Goal: Task Accomplishment & Management: Complete application form

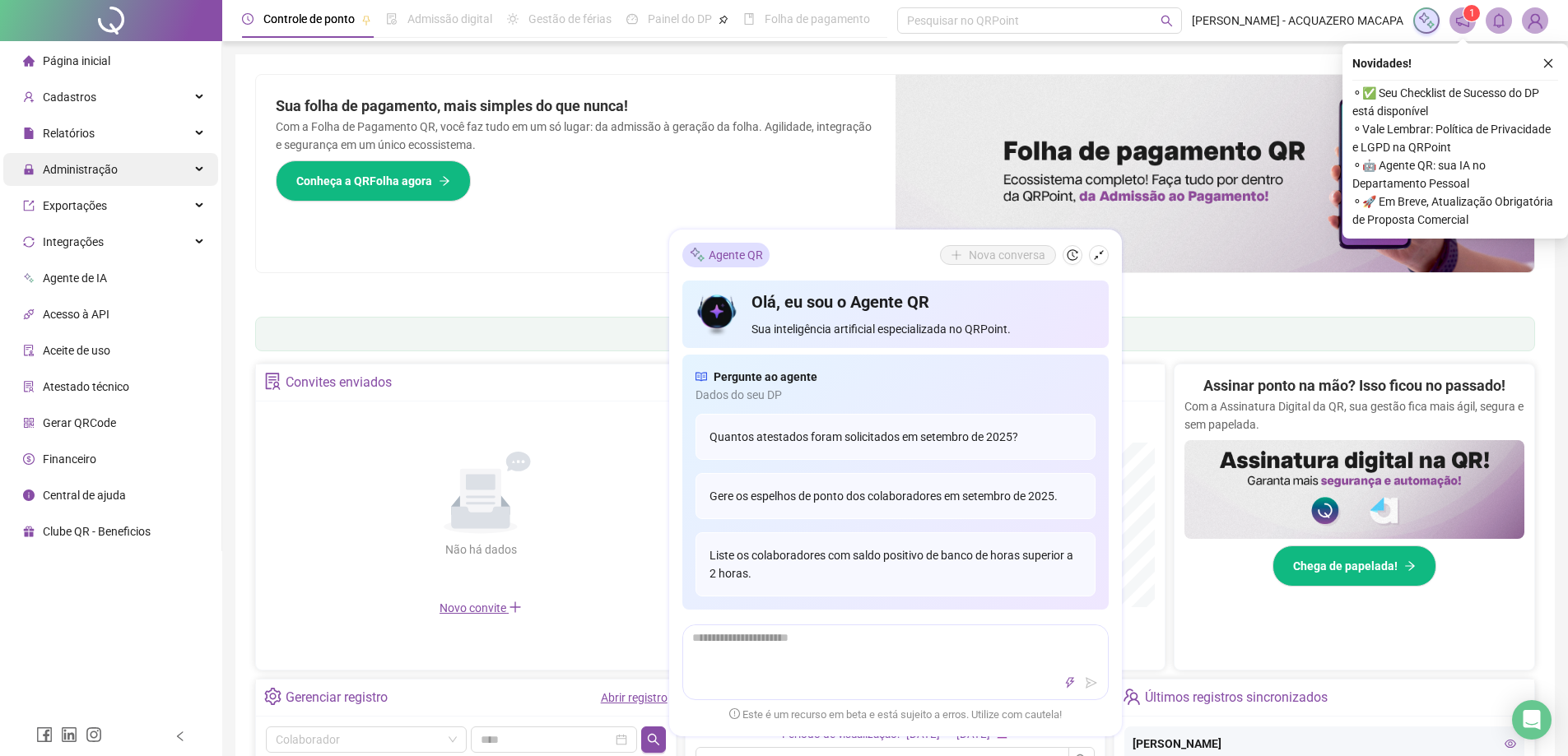
click at [64, 173] on span "Administração" at bounding box center [80, 169] width 75 height 13
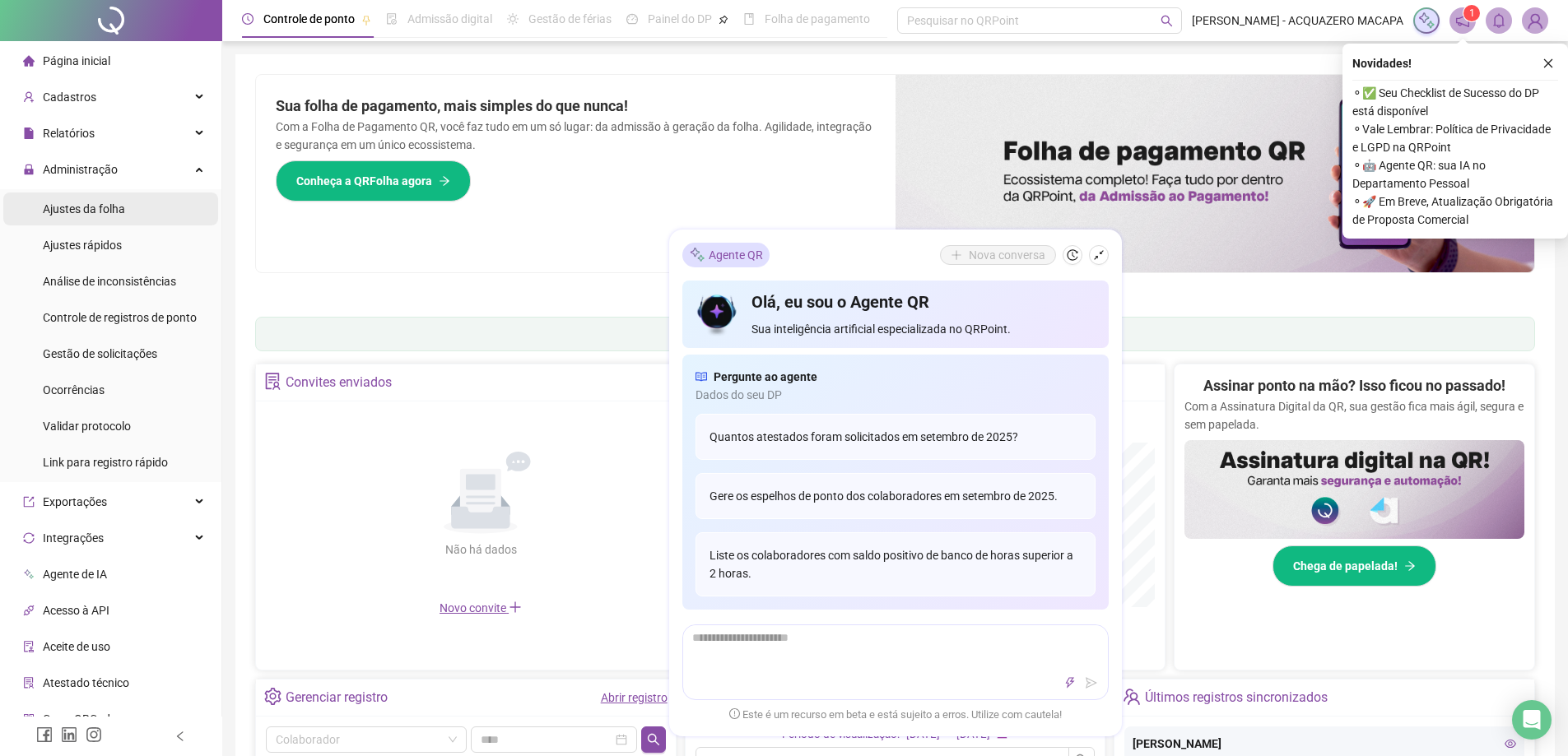
click at [82, 208] on span "Ajustes da folha" at bounding box center [83, 209] width 83 height 13
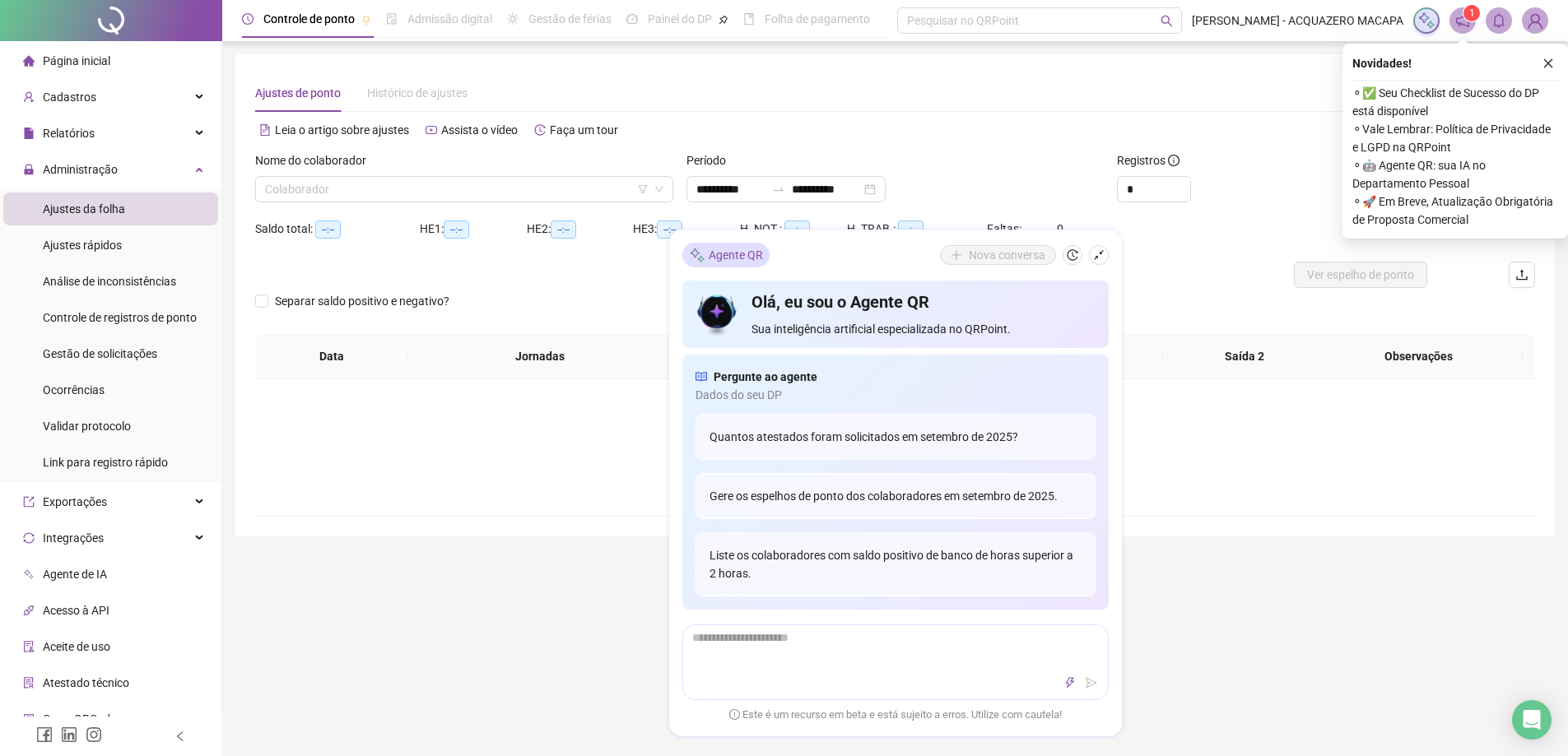
type input "**********"
drag, startPoint x: 1096, startPoint y: 255, endPoint x: 1105, endPoint y: 263, distance: 12.0
click at [1097, 255] on icon "shrink" at bounding box center [1099, 255] width 12 height 12
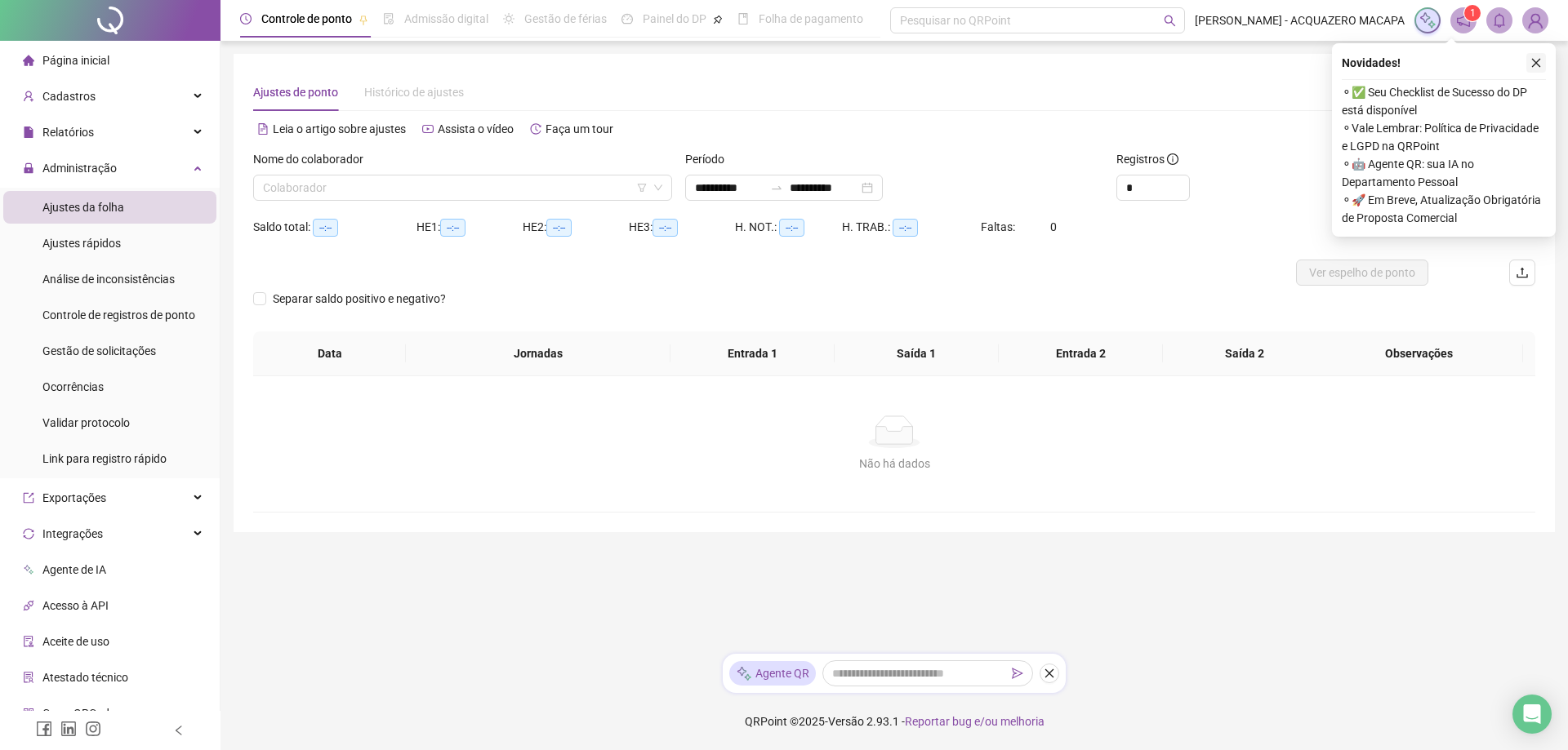
click at [1537, 64] on icon "close" at bounding box center [1537, 63] width 12 height 12
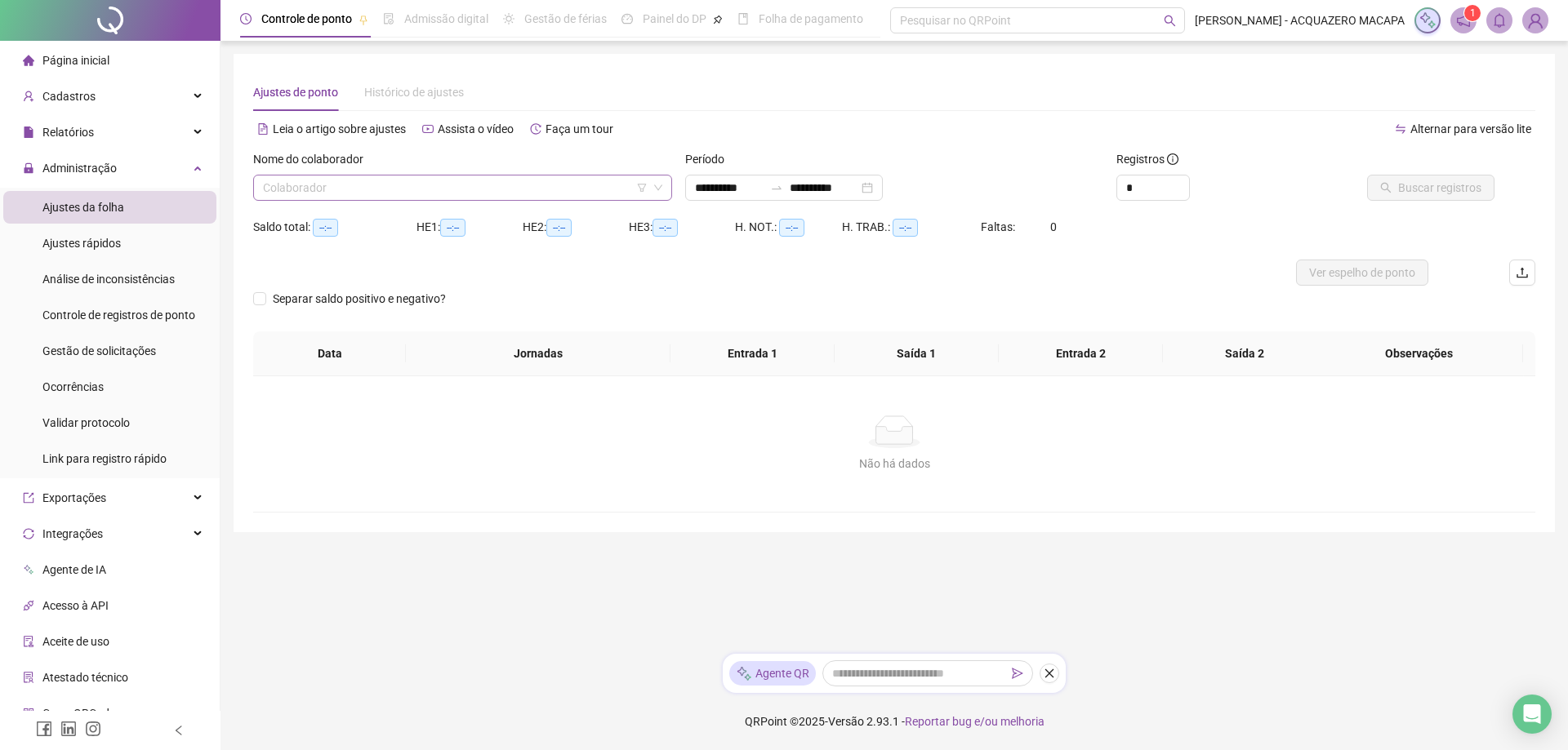
click at [343, 195] on input "search" at bounding box center [456, 188] width 384 height 25
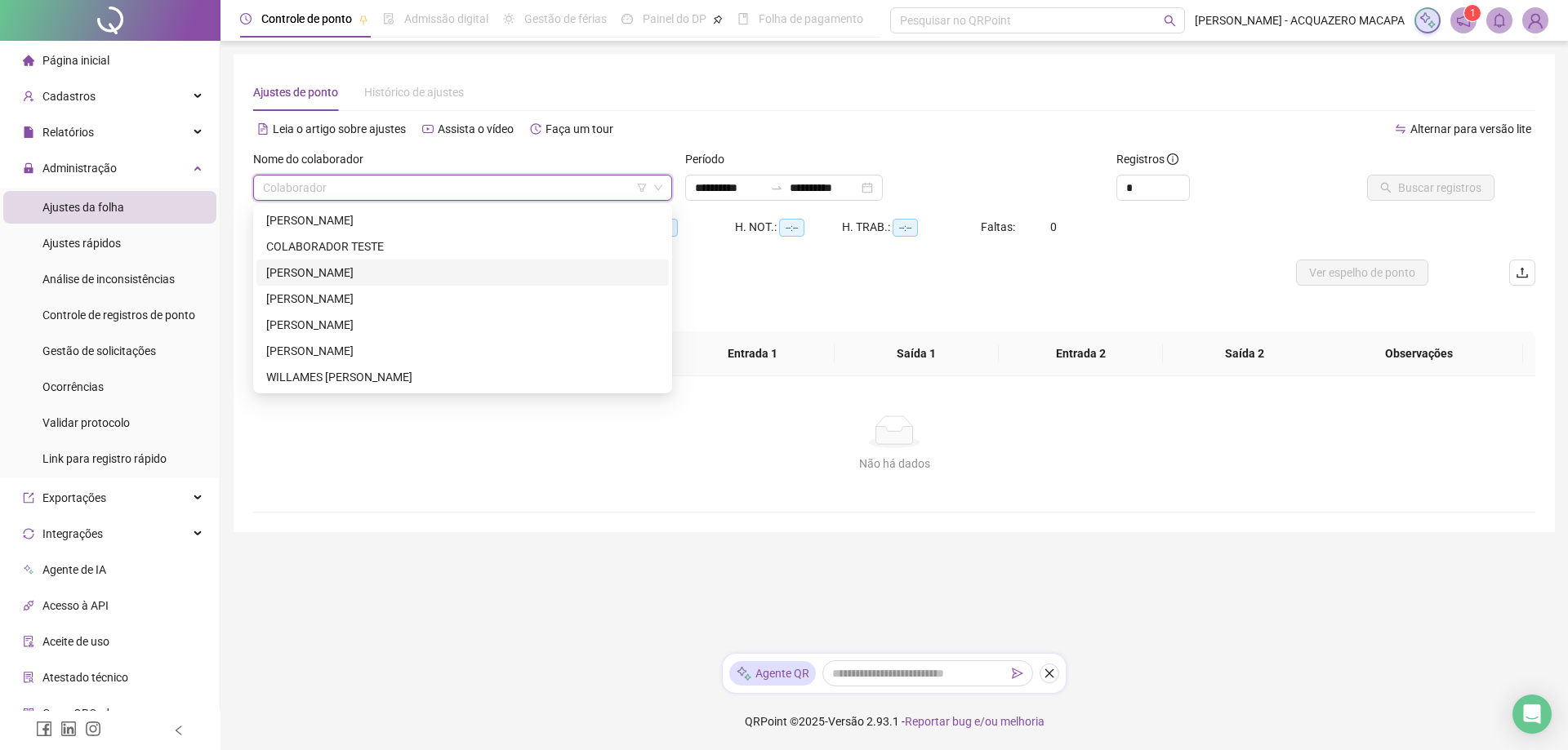
click at [321, 268] on div "[PERSON_NAME]" at bounding box center [462, 273] width 393 height 18
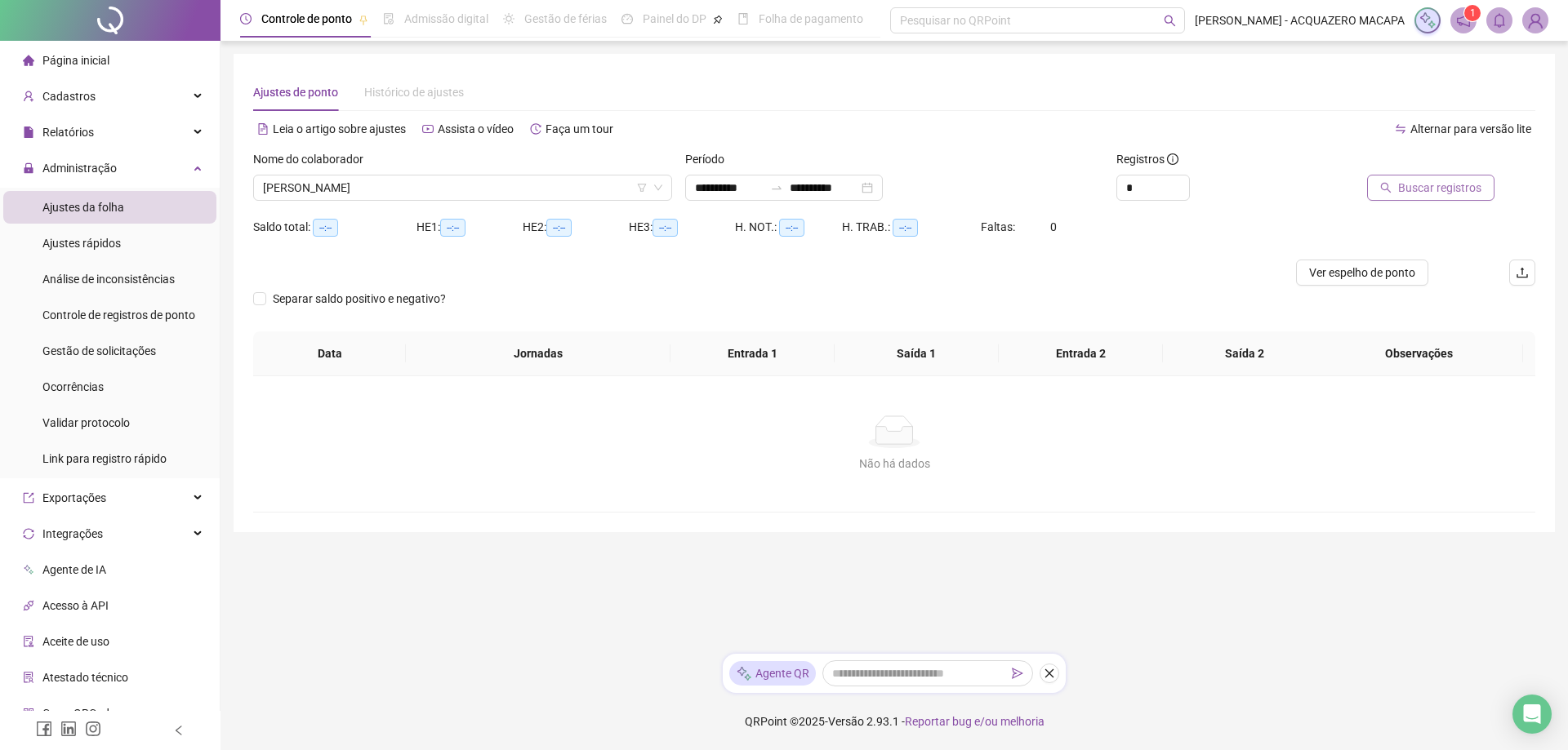
click at [1435, 187] on span "Buscar registros" at bounding box center [1440, 188] width 84 height 18
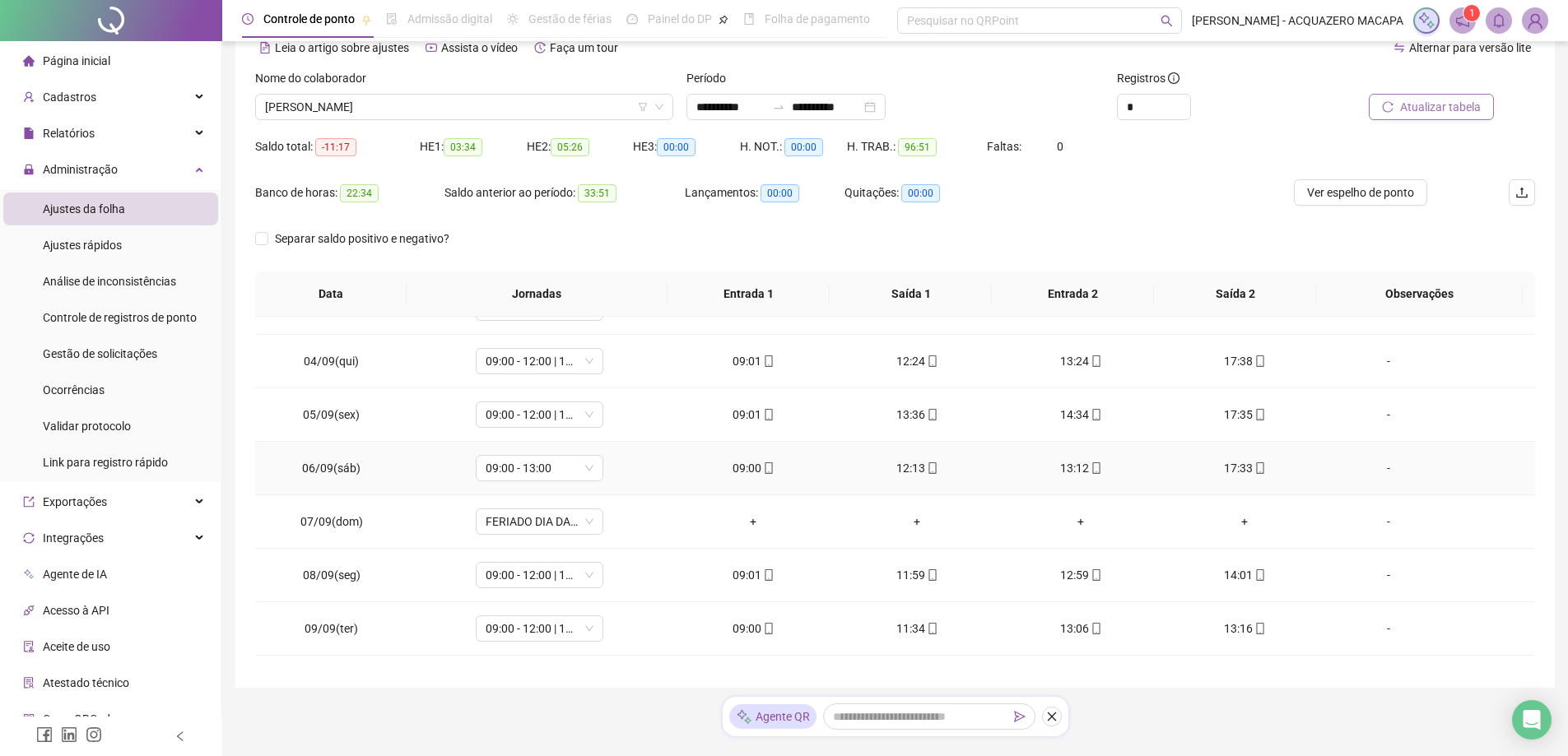
scroll to position [164, 0]
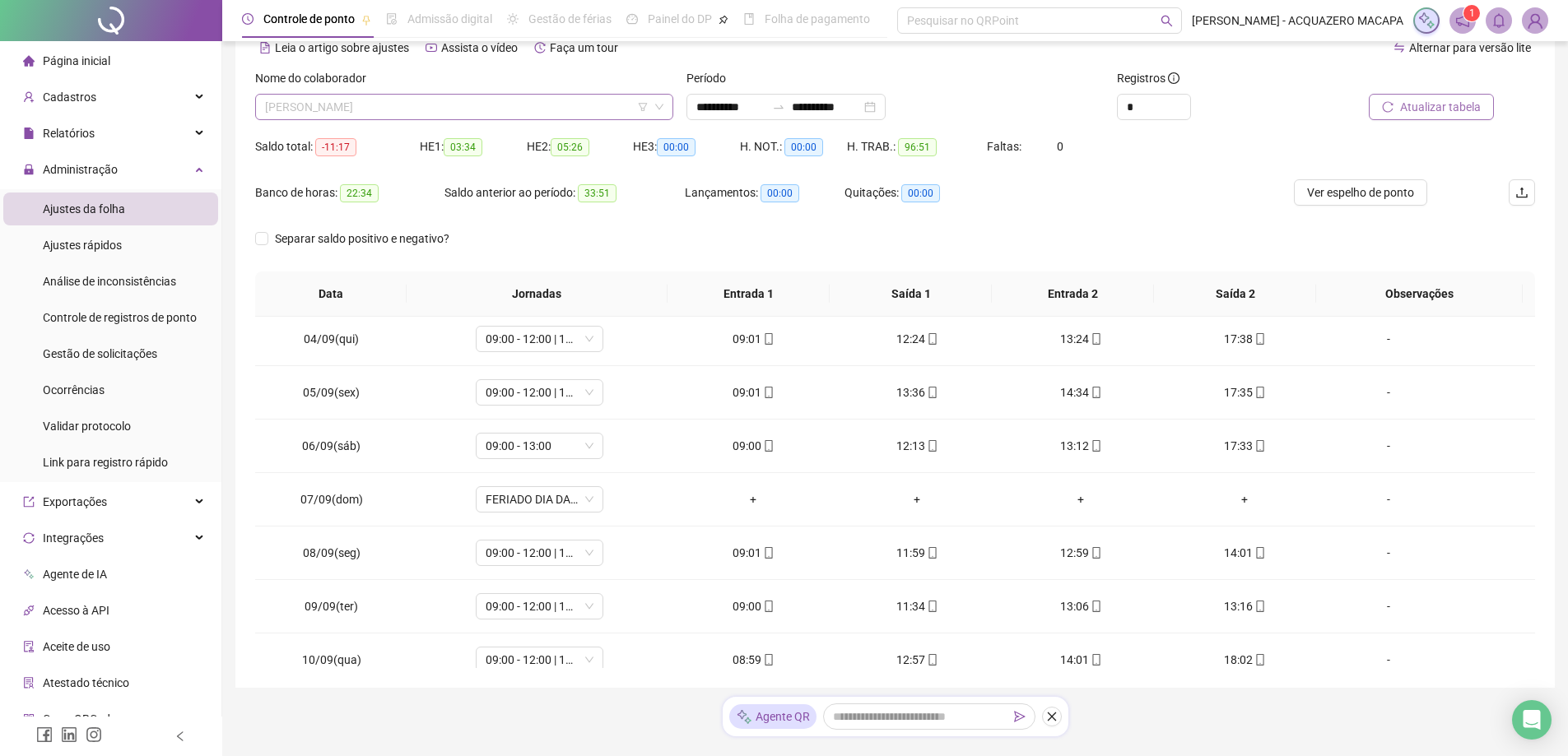
click at [472, 108] on span "[PERSON_NAME]" at bounding box center [464, 107] width 398 height 25
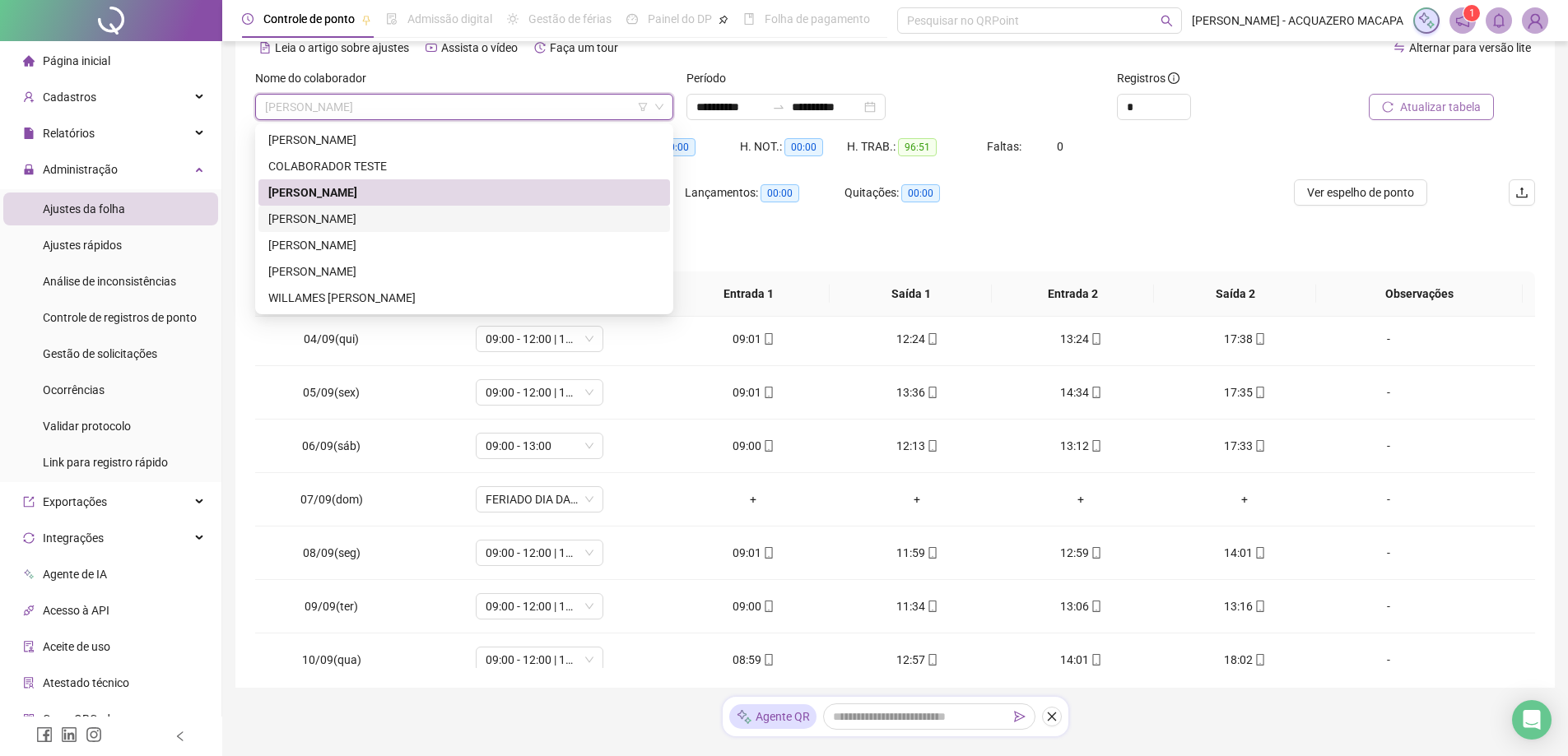
click at [335, 219] on div "[PERSON_NAME]" at bounding box center [463, 219] width 391 height 18
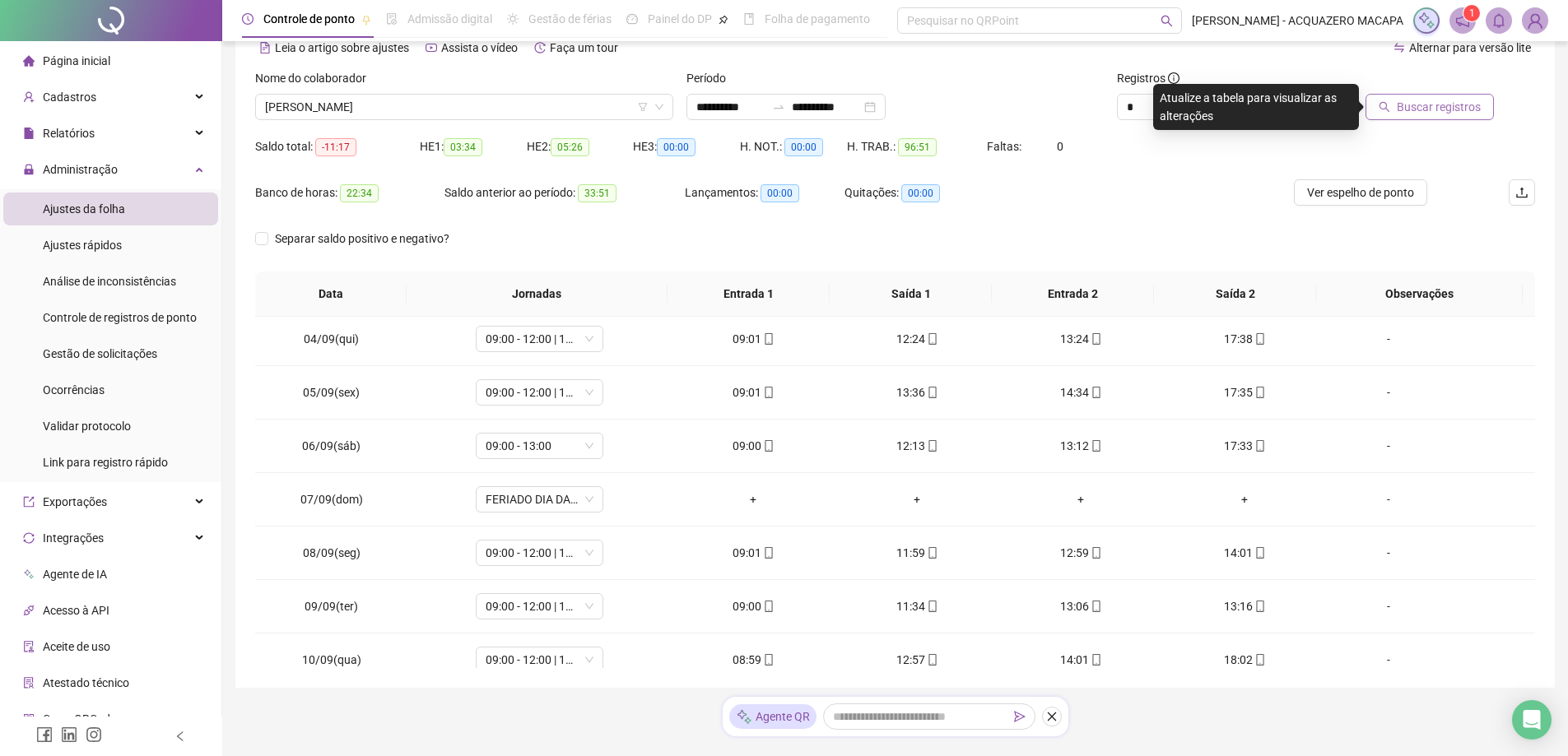
click at [1435, 101] on span "Buscar registros" at bounding box center [1439, 107] width 84 height 18
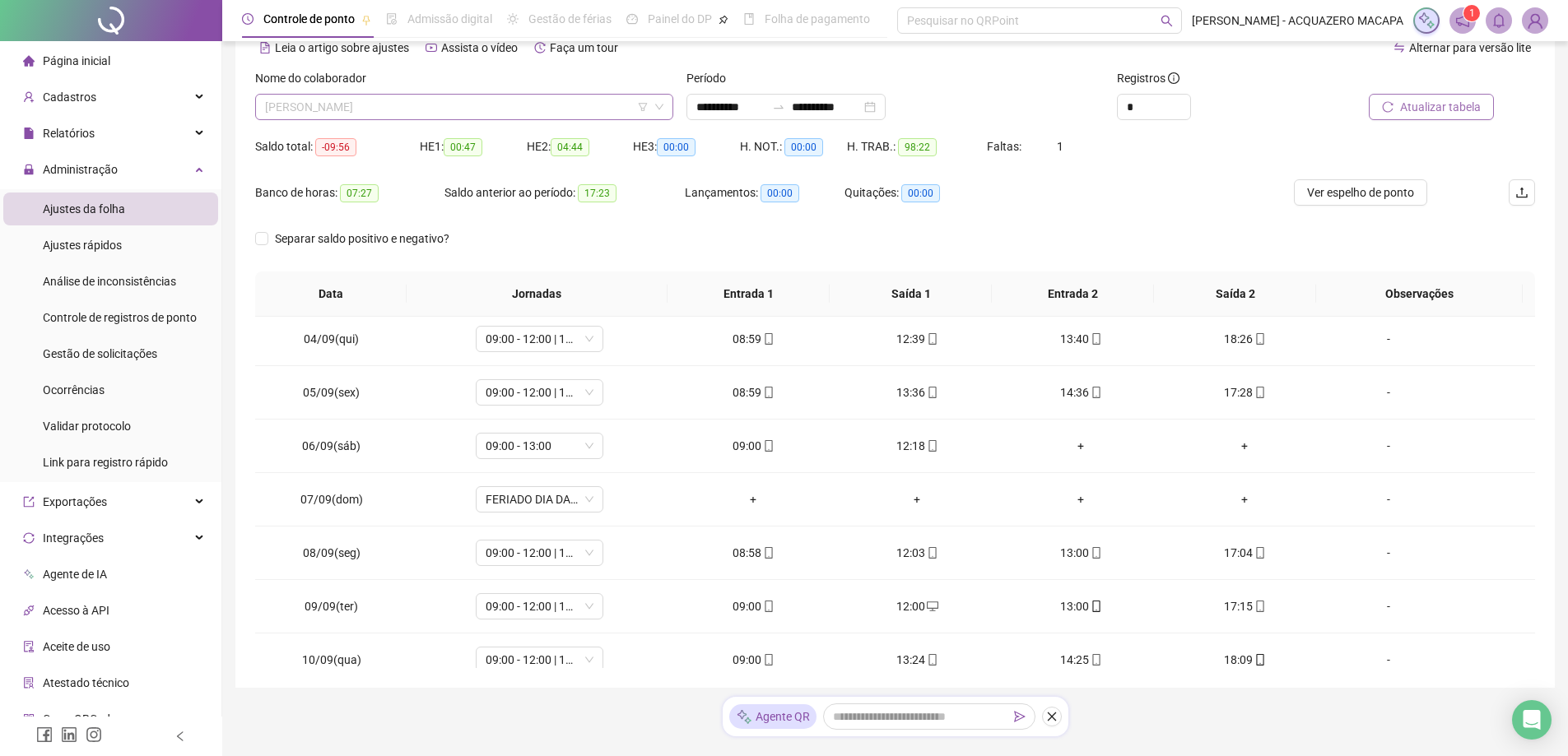
click at [483, 106] on span "[PERSON_NAME]" at bounding box center [464, 107] width 398 height 25
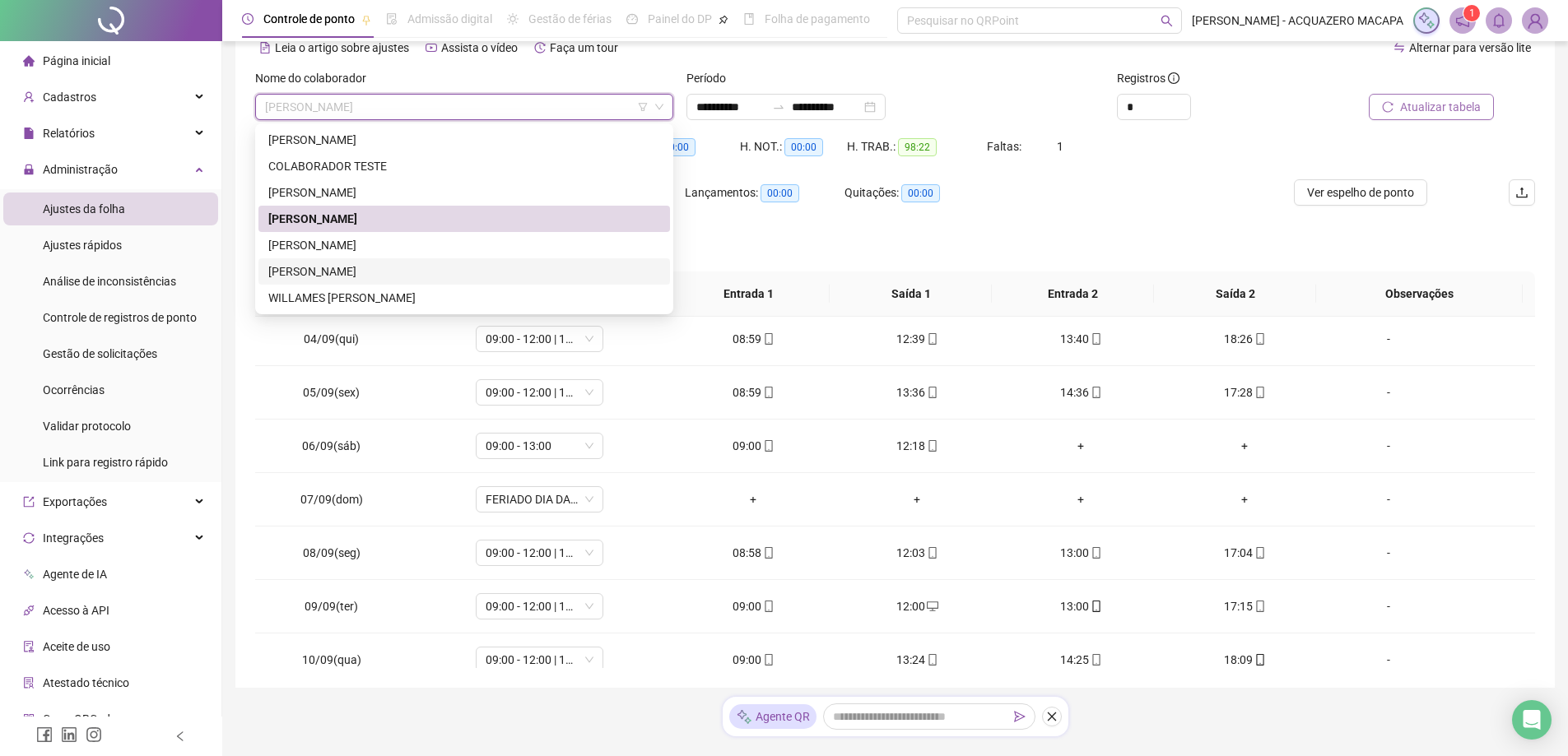
click at [328, 273] on div "[PERSON_NAME]" at bounding box center [463, 272] width 391 height 18
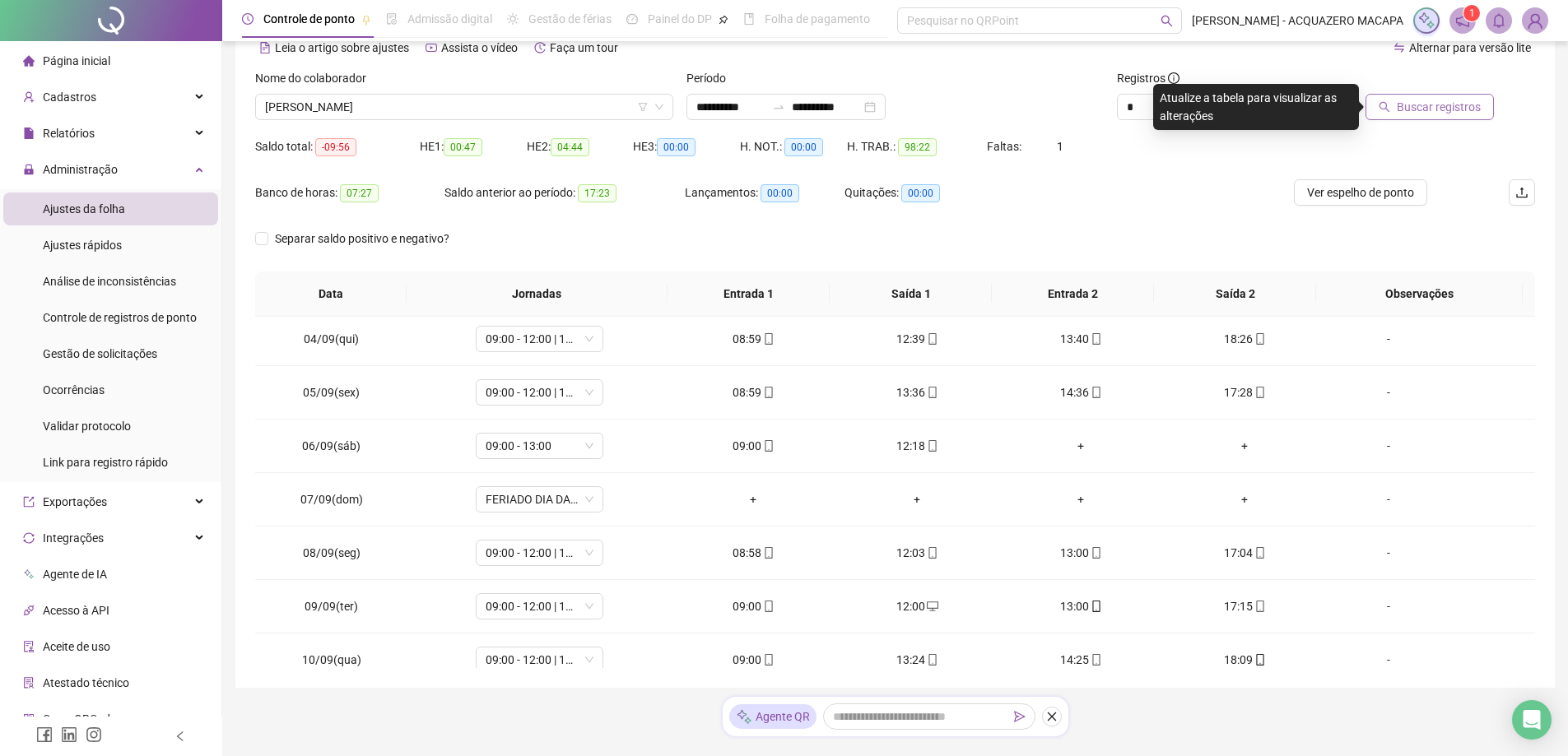
click at [1442, 108] on span "Buscar registros" at bounding box center [1439, 107] width 84 height 18
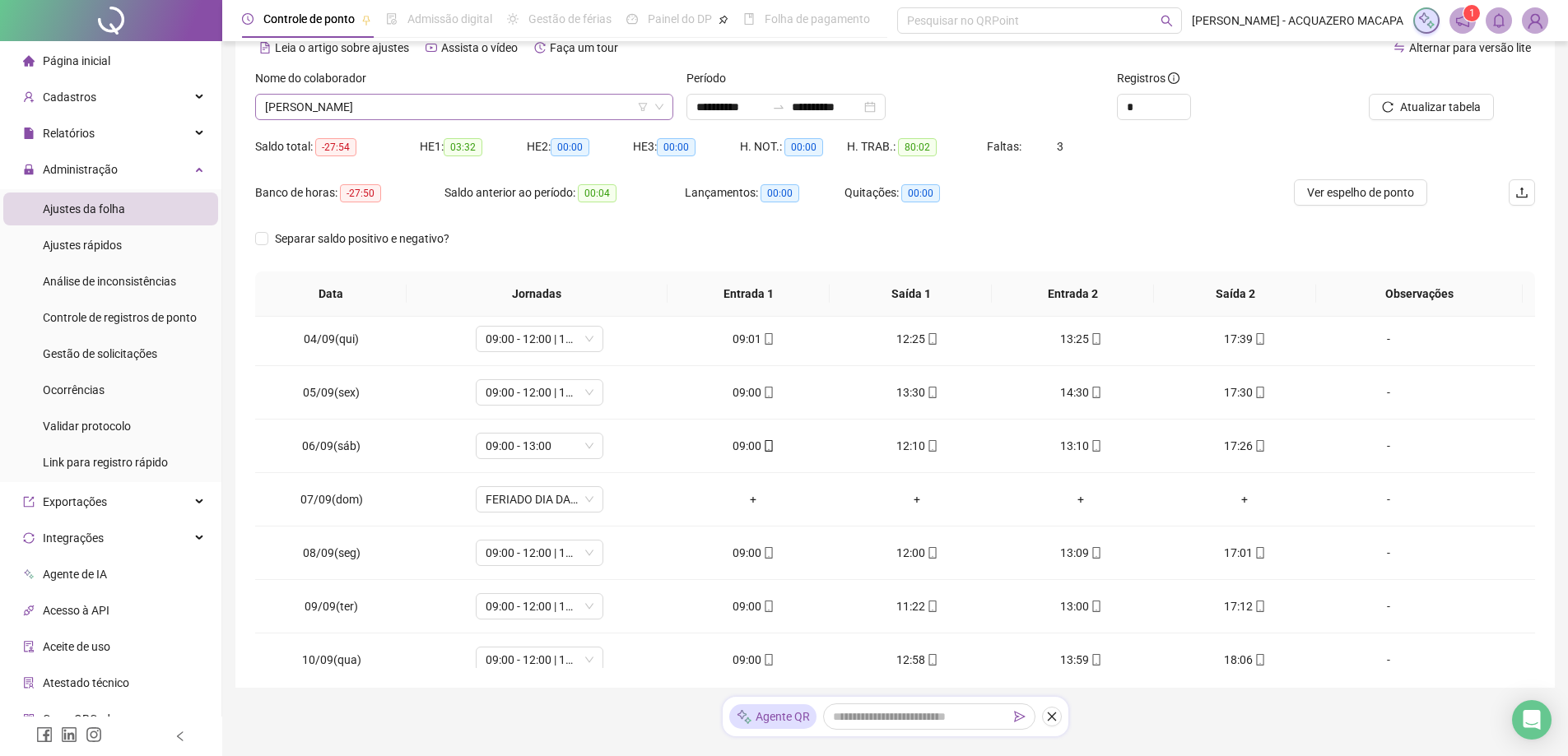
click at [450, 100] on span "[PERSON_NAME]" at bounding box center [464, 107] width 398 height 25
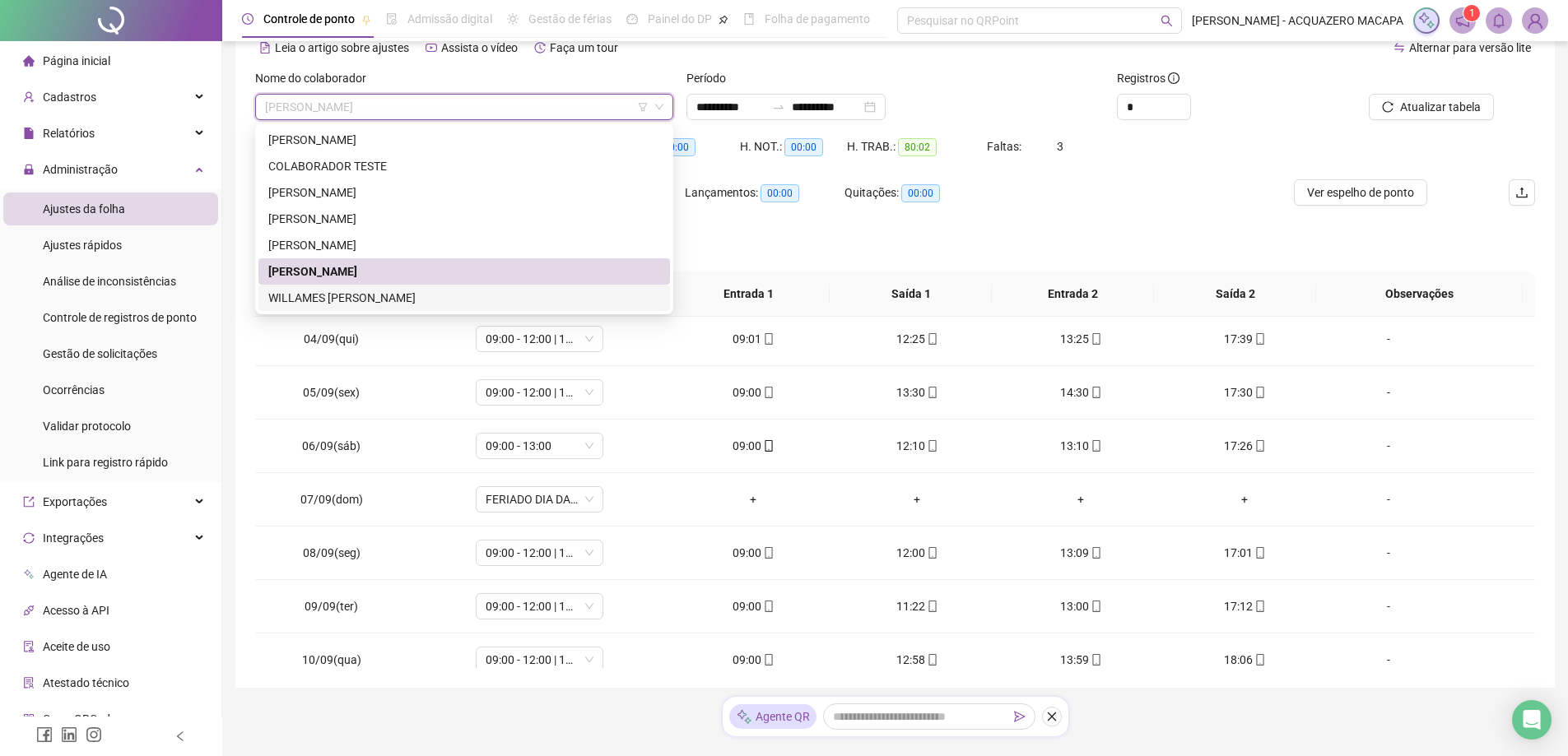
click at [362, 295] on div "WILLAMES [PERSON_NAME]" at bounding box center [463, 298] width 391 height 18
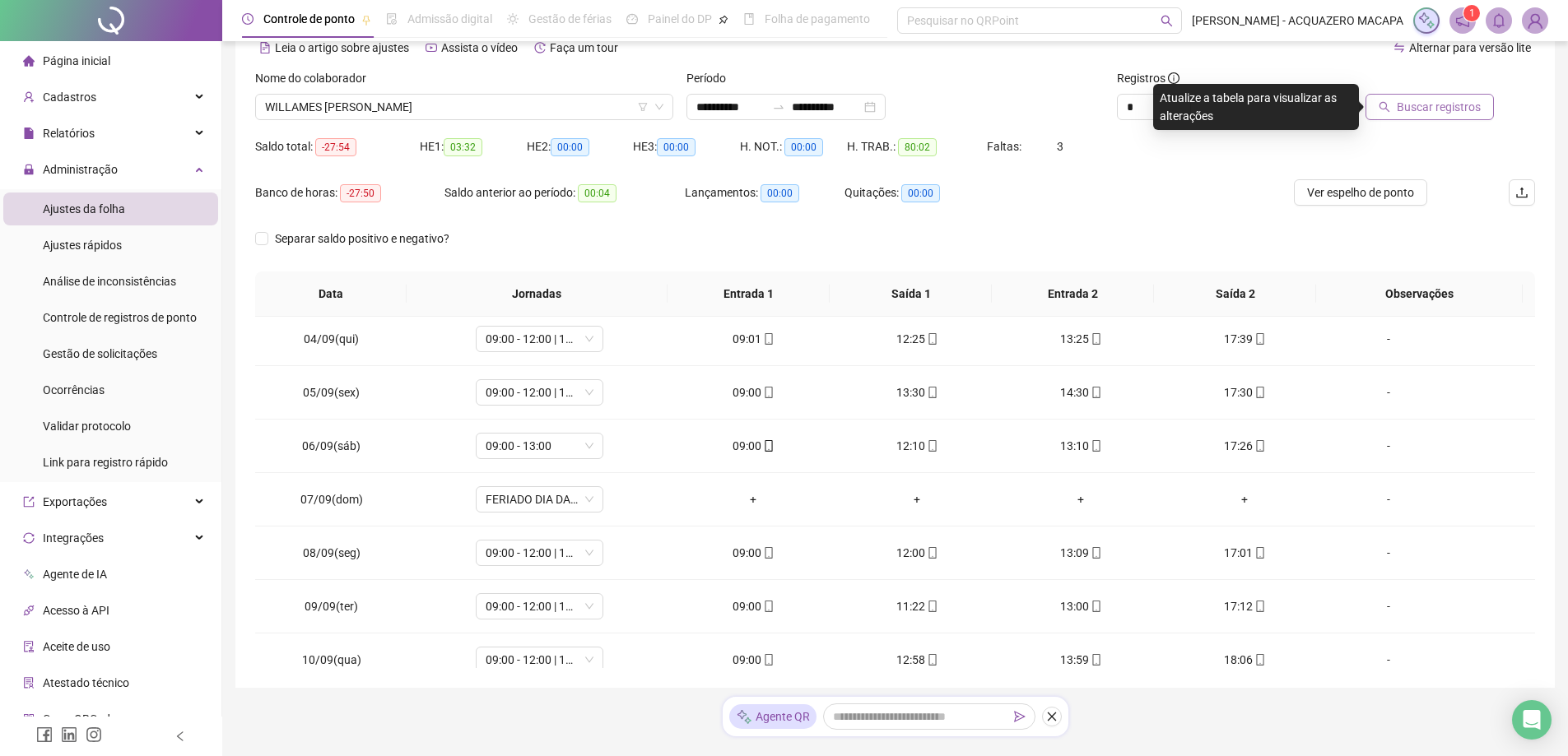
click at [1429, 105] on span "Buscar registros" at bounding box center [1439, 107] width 84 height 18
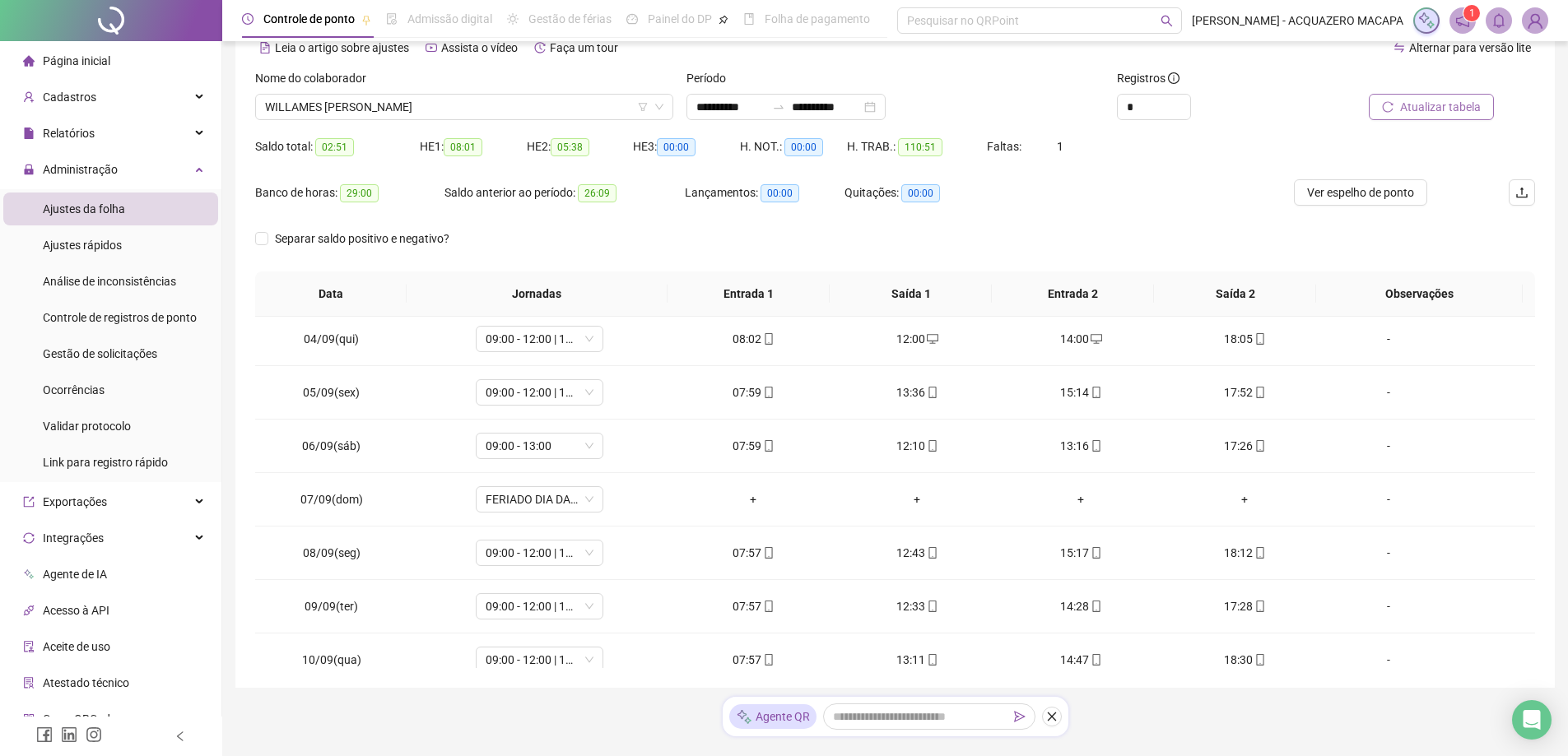
click at [1422, 106] on span "Atualizar tabela" at bounding box center [1439, 107] width 81 height 18
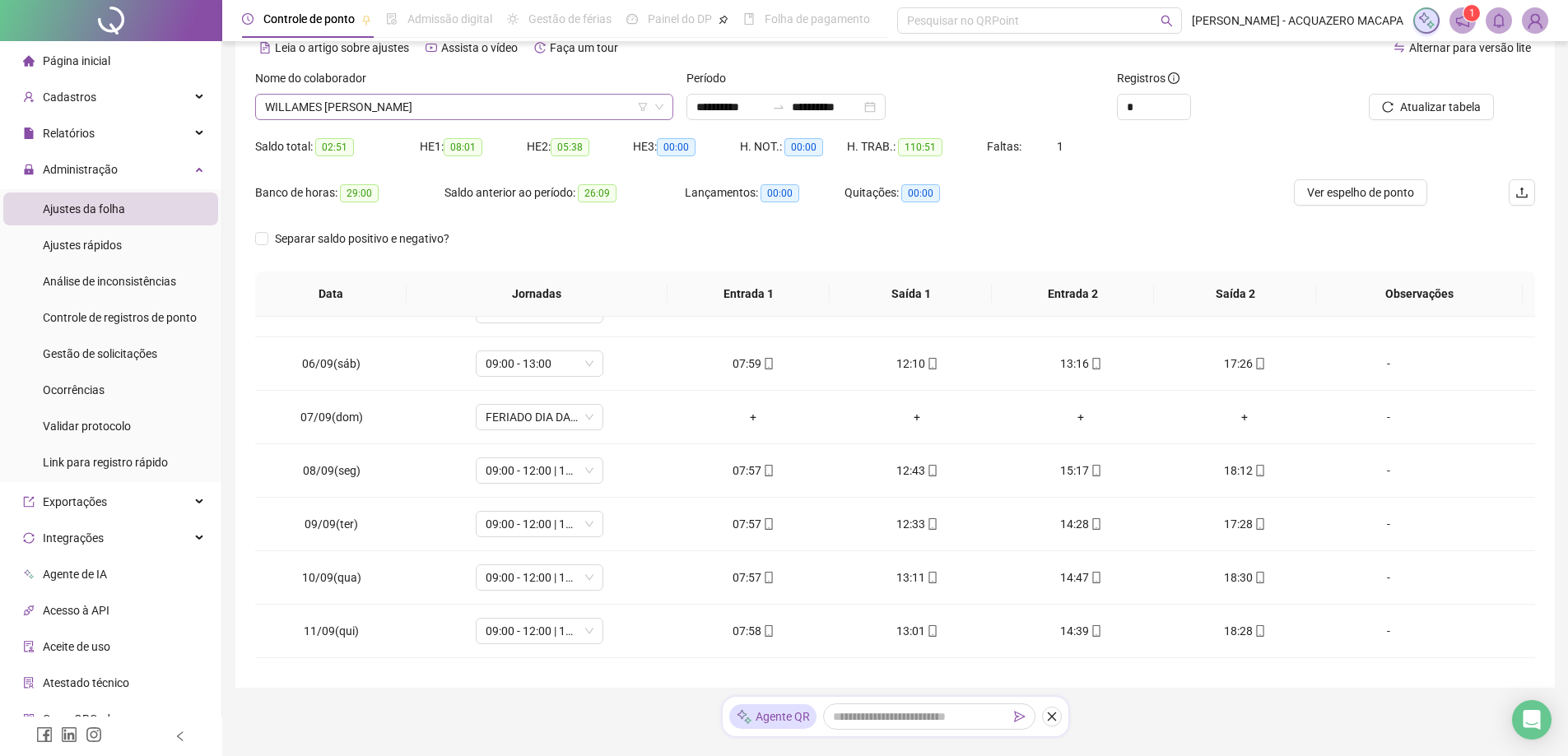
click at [446, 112] on span "WILLAMES [PERSON_NAME]" at bounding box center [464, 107] width 398 height 25
click at [885, 110] on div "**********" at bounding box center [785, 107] width 199 height 27
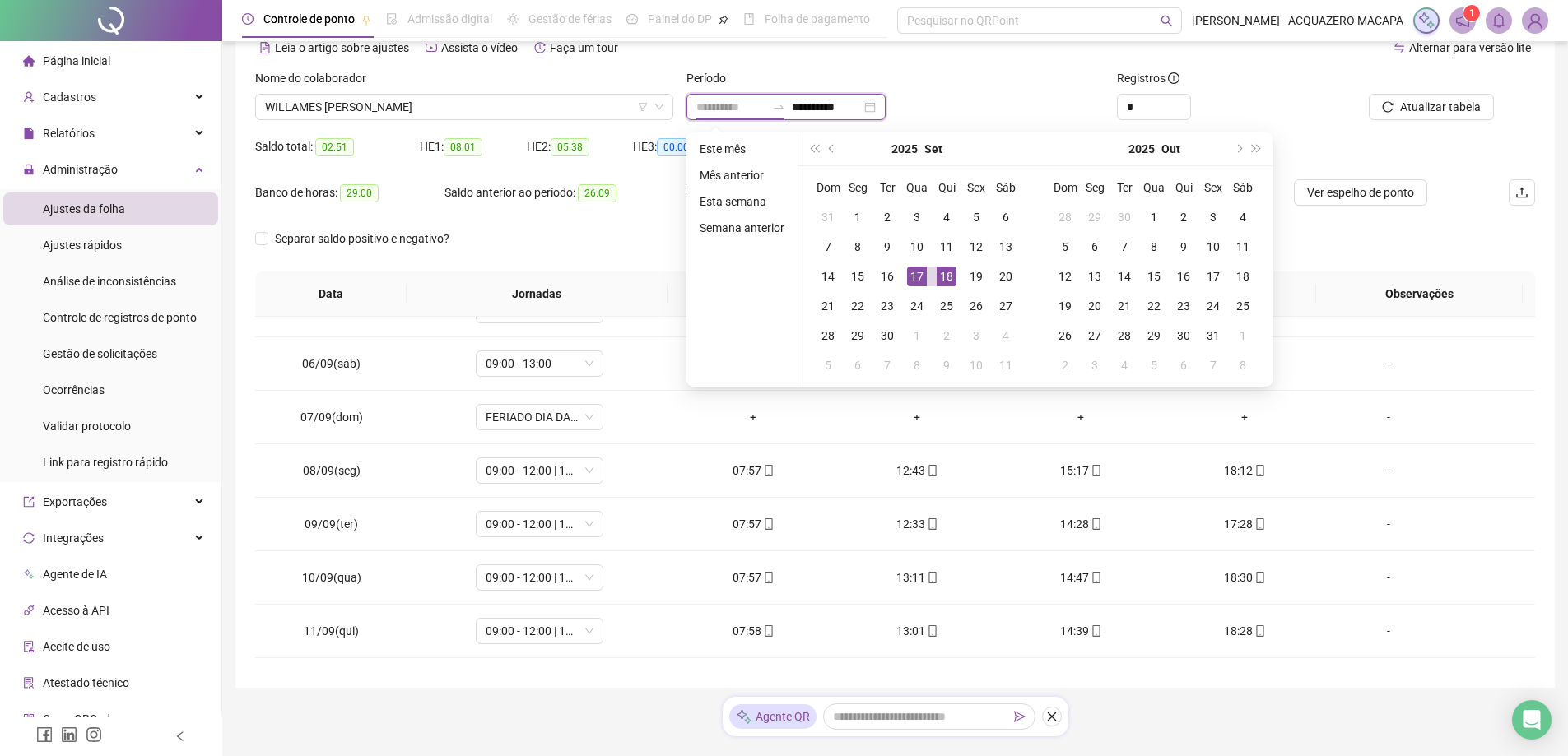
type input "**********"
click at [946, 276] on div "18" at bounding box center [946, 277] width 20 height 20
type input "**********"
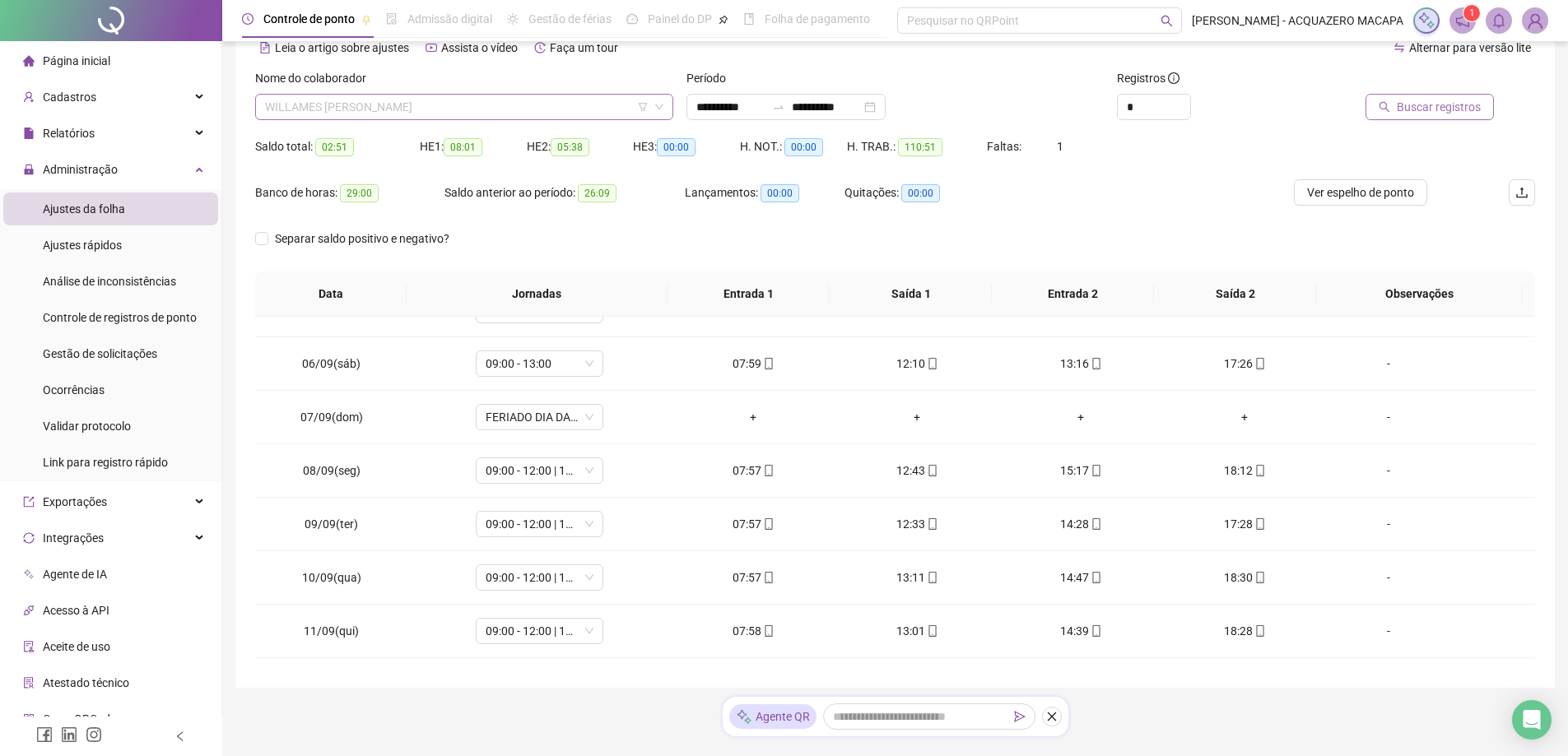
click at [460, 105] on span "WILLAMES [PERSON_NAME]" at bounding box center [464, 107] width 398 height 25
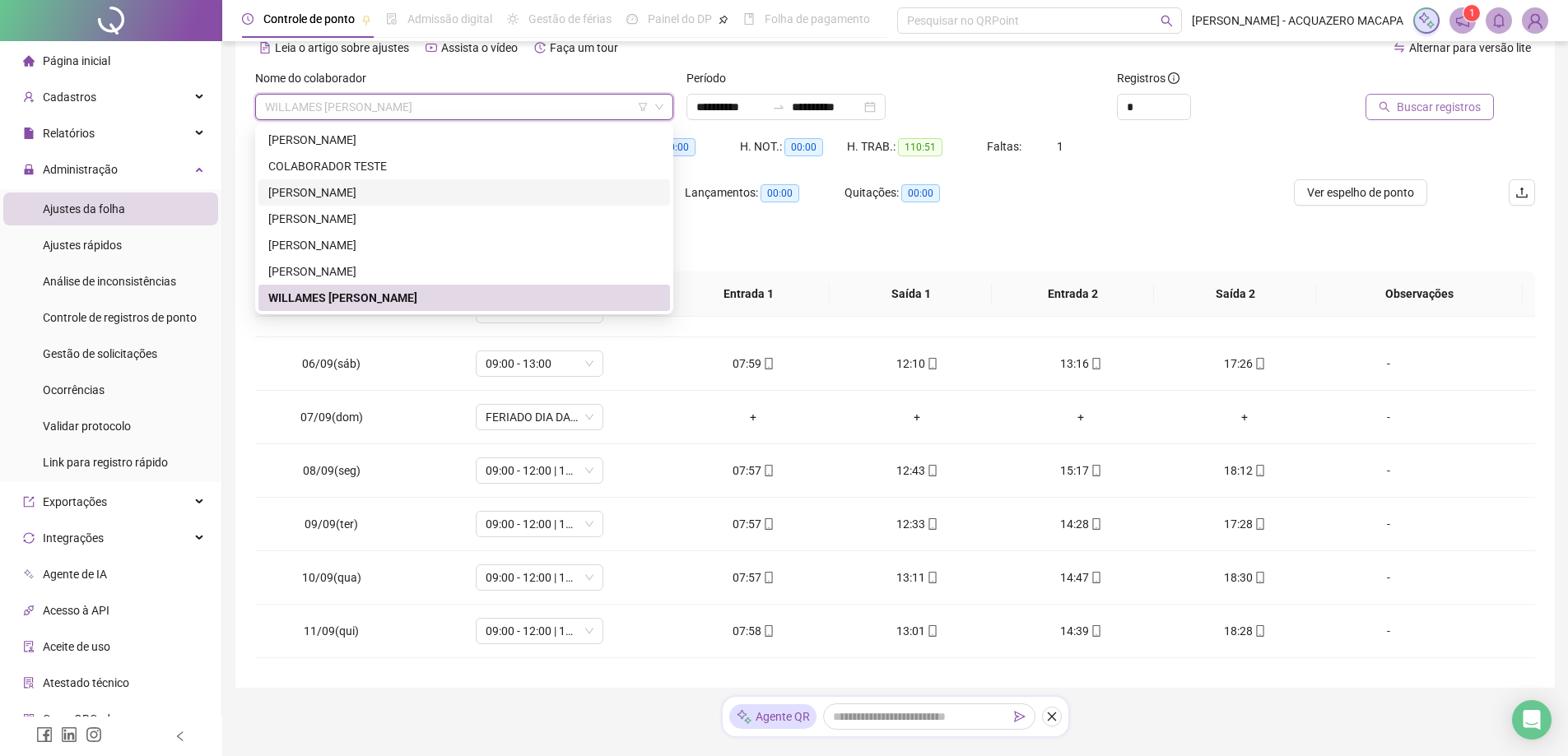
click at [304, 191] on div "[PERSON_NAME]" at bounding box center [463, 193] width 391 height 18
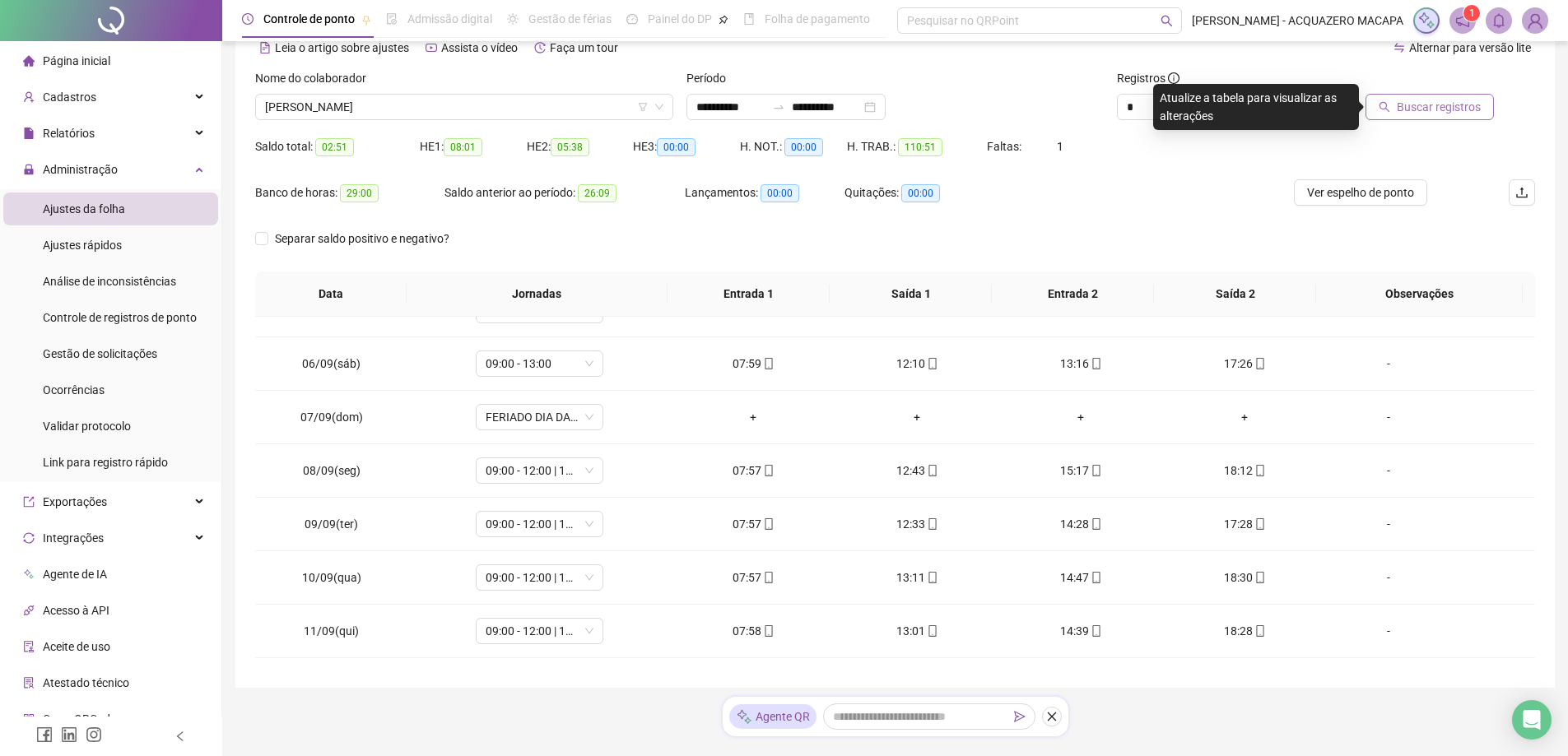
click at [1433, 105] on span "Buscar registros" at bounding box center [1439, 107] width 84 height 18
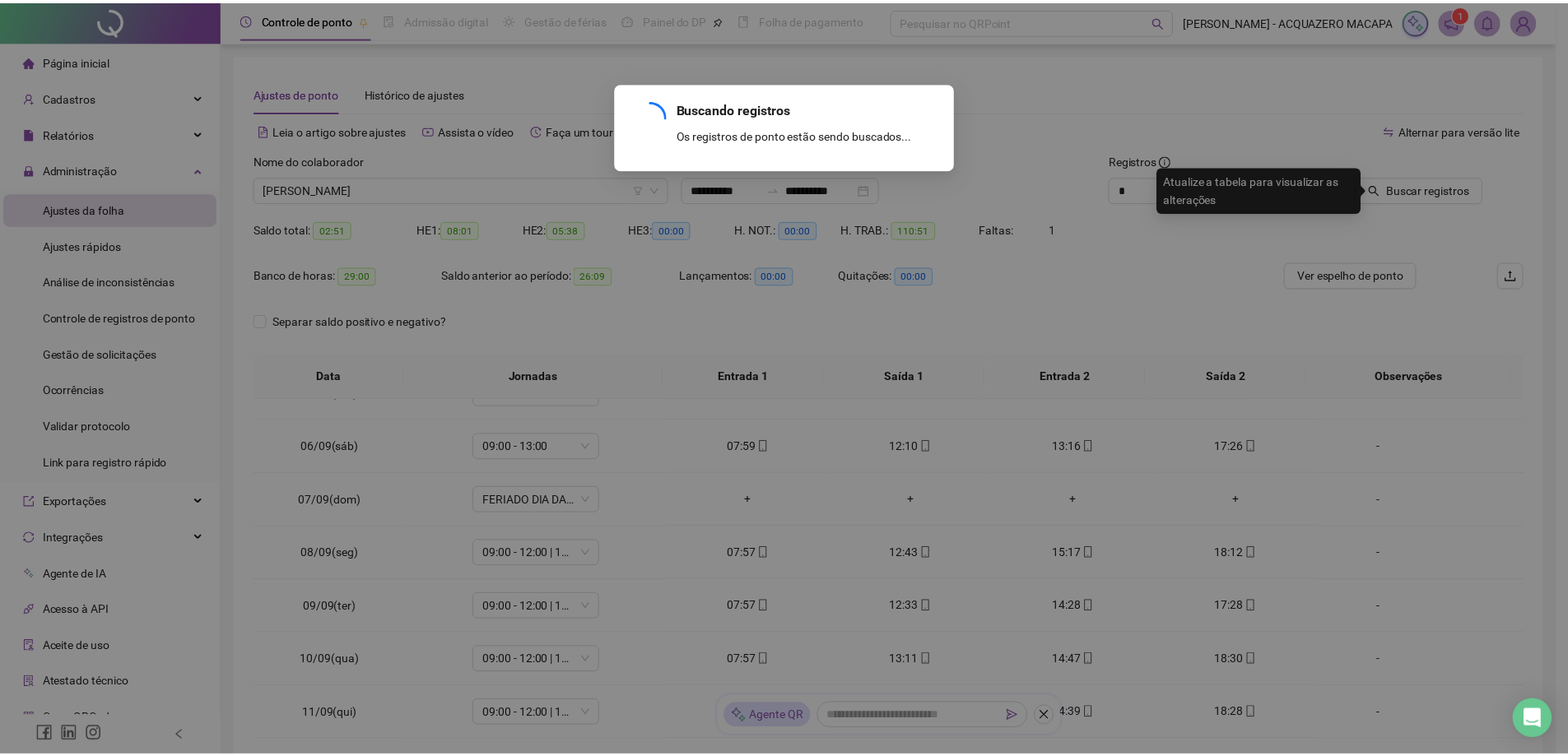
scroll to position [0, 0]
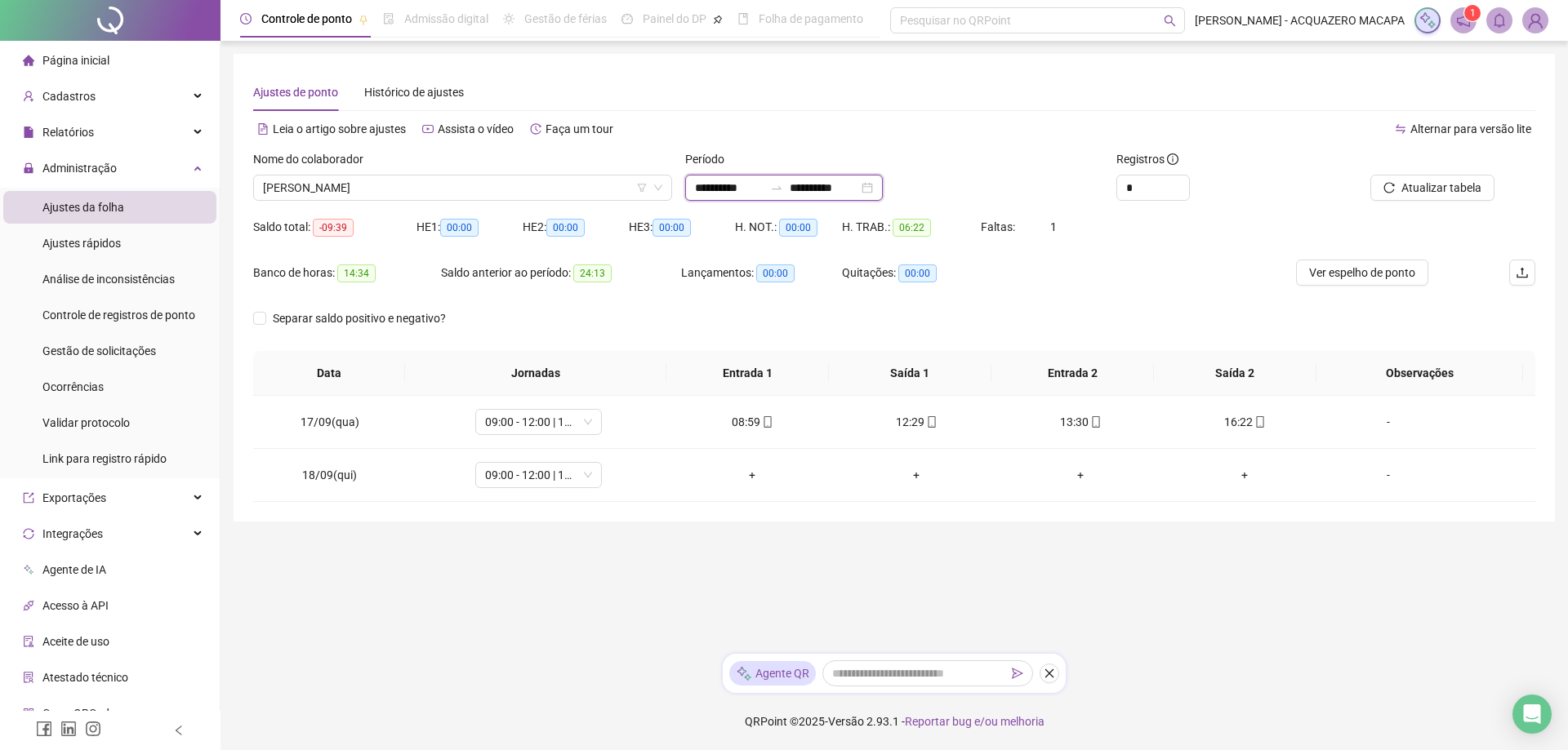
click at [741, 187] on input "**********" at bounding box center [729, 188] width 69 height 18
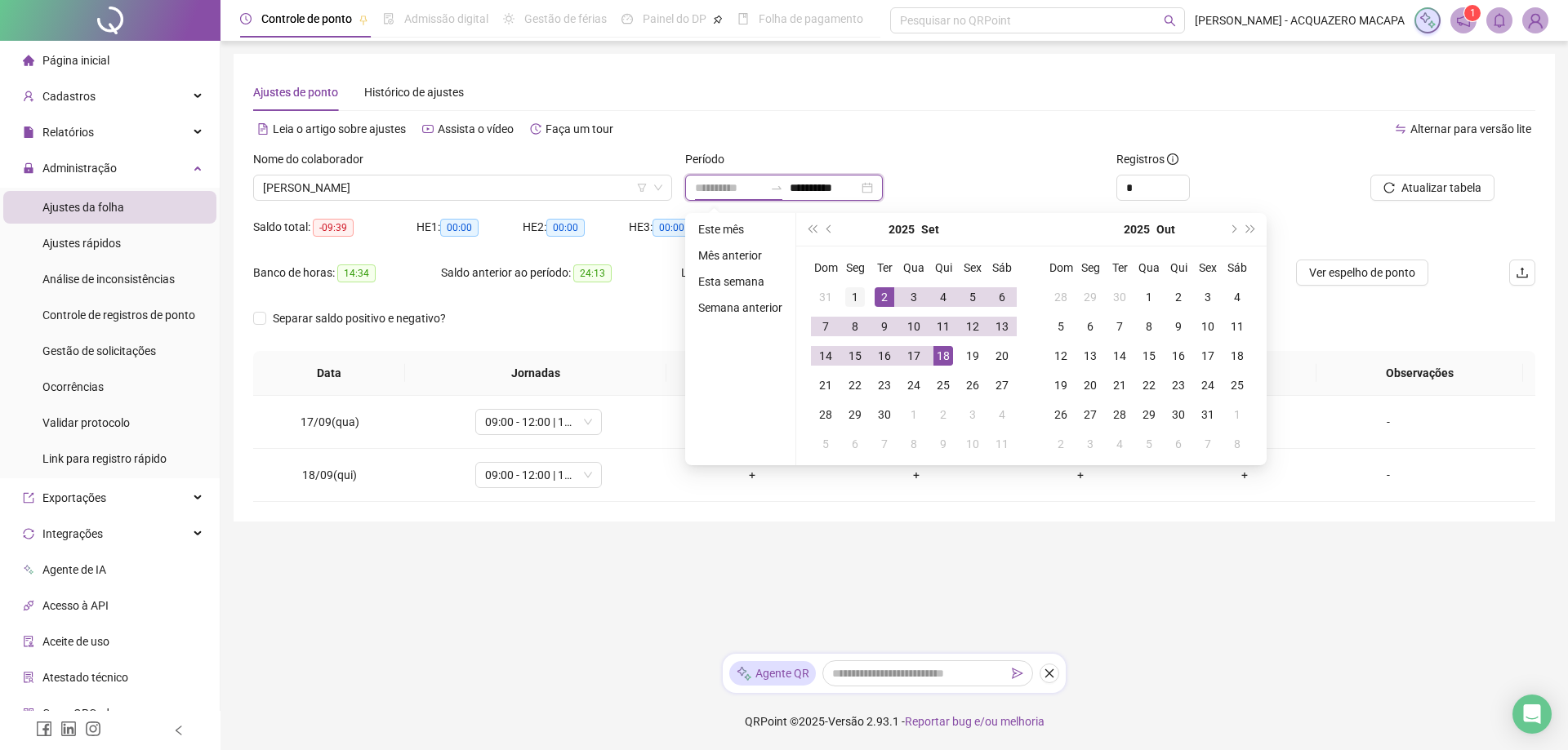
type input "**********"
click at [854, 296] on div "1" at bounding box center [856, 297] width 20 height 20
type input "**********"
click at [939, 353] on div "18" at bounding box center [943, 356] width 20 height 20
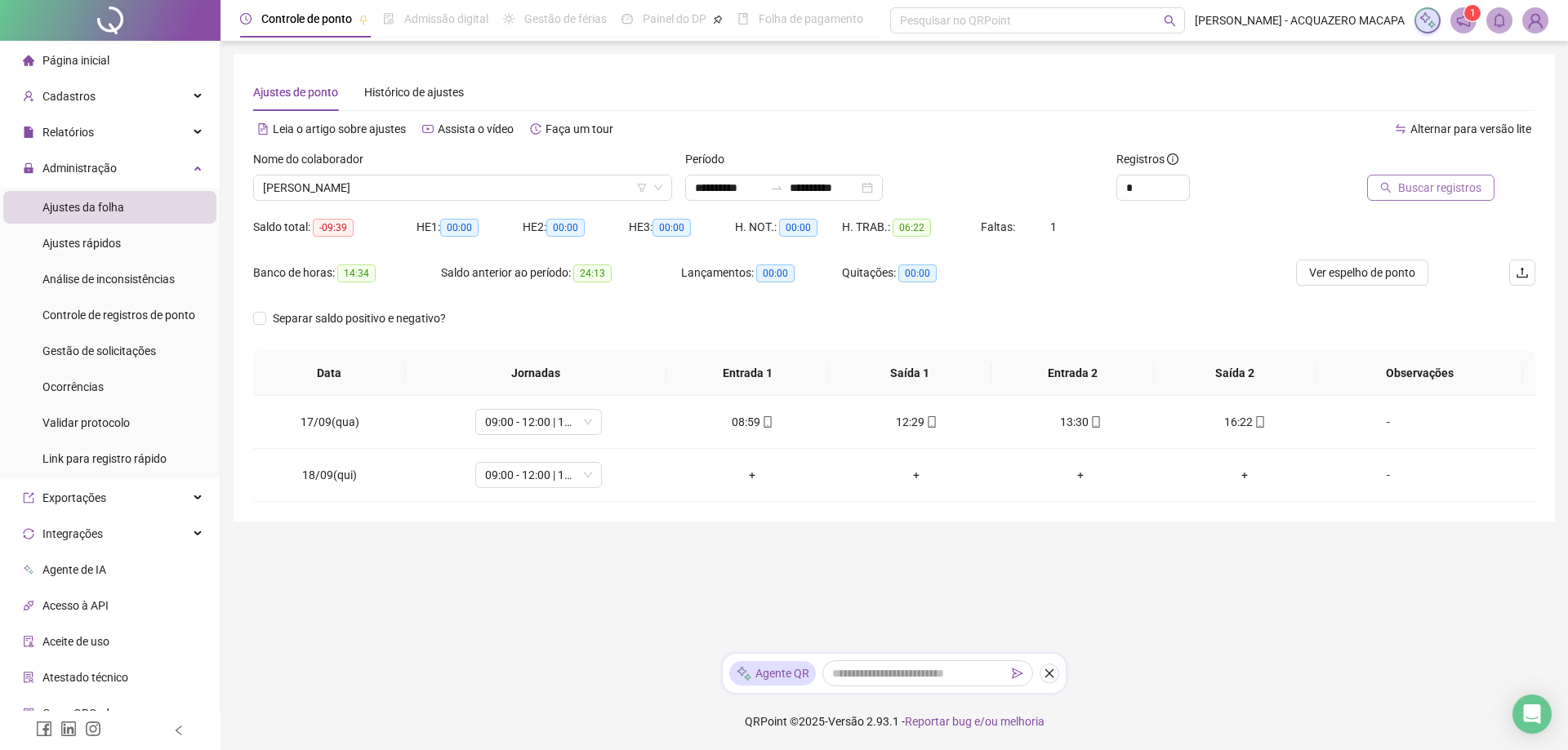
click at [1463, 188] on span "Buscar registros" at bounding box center [1440, 188] width 84 height 18
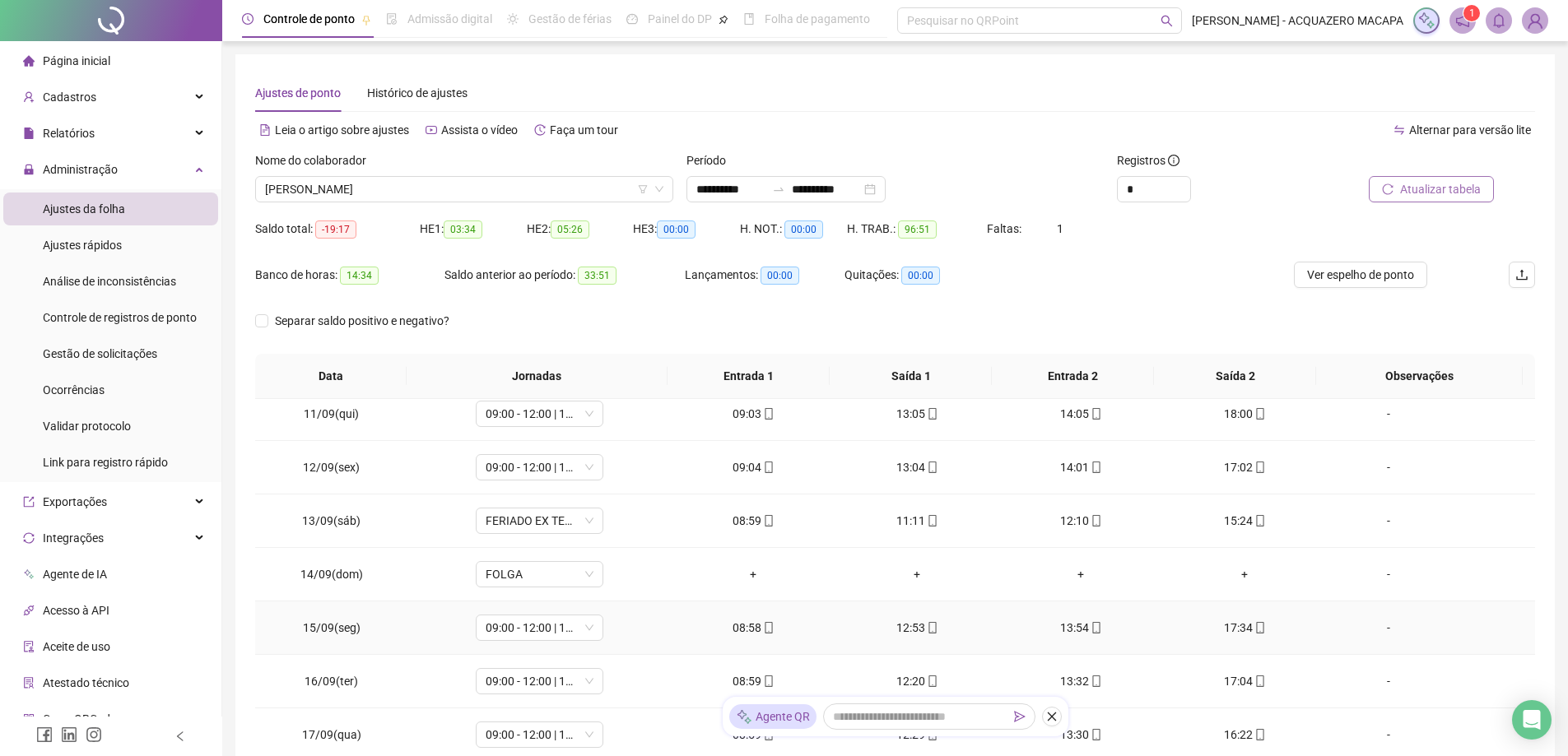
scroll to position [576, 0]
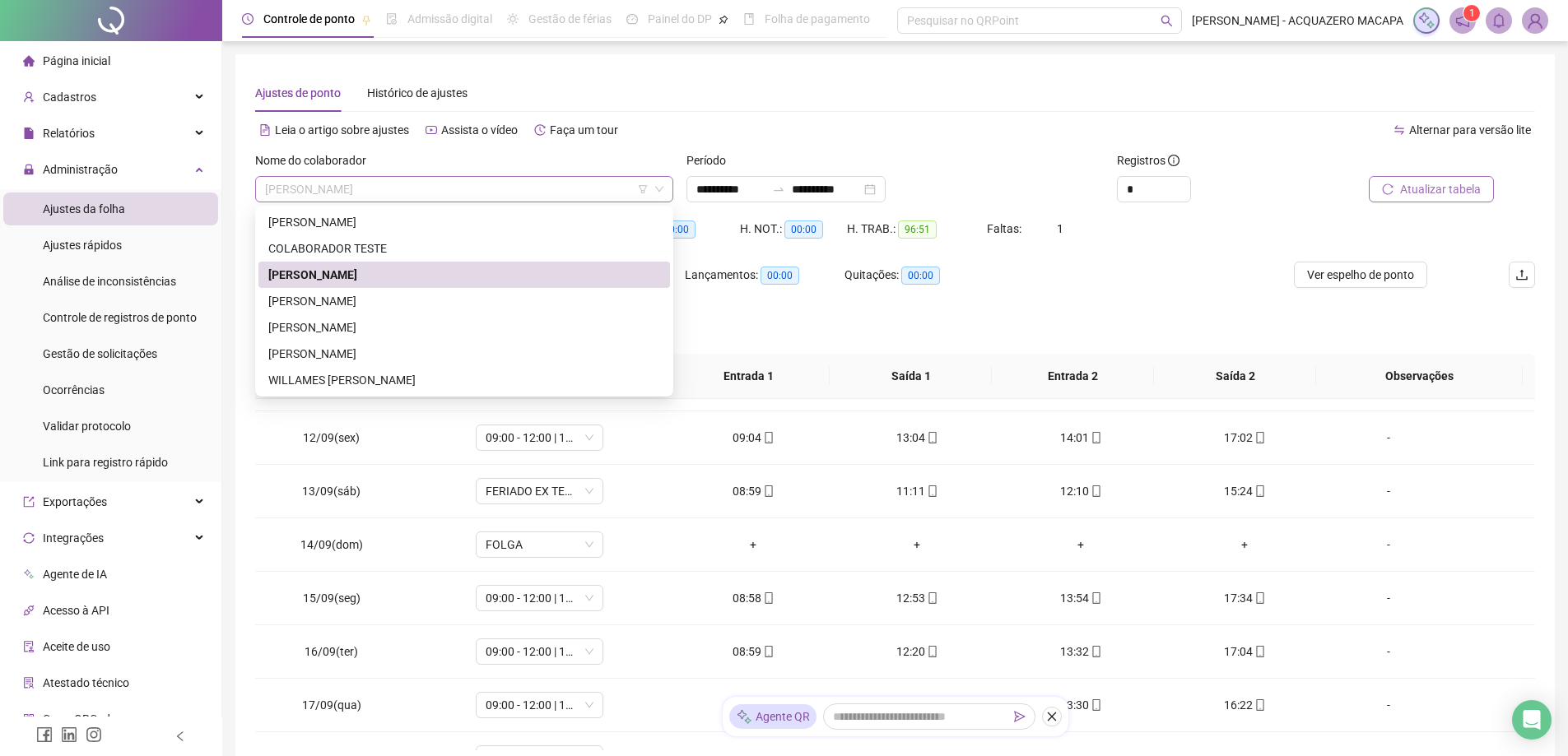
click at [439, 184] on span "[PERSON_NAME]" at bounding box center [464, 189] width 398 height 25
click at [350, 296] on div "[PERSON_NAME]" at bounding box center [463, 301] width 391 height 18
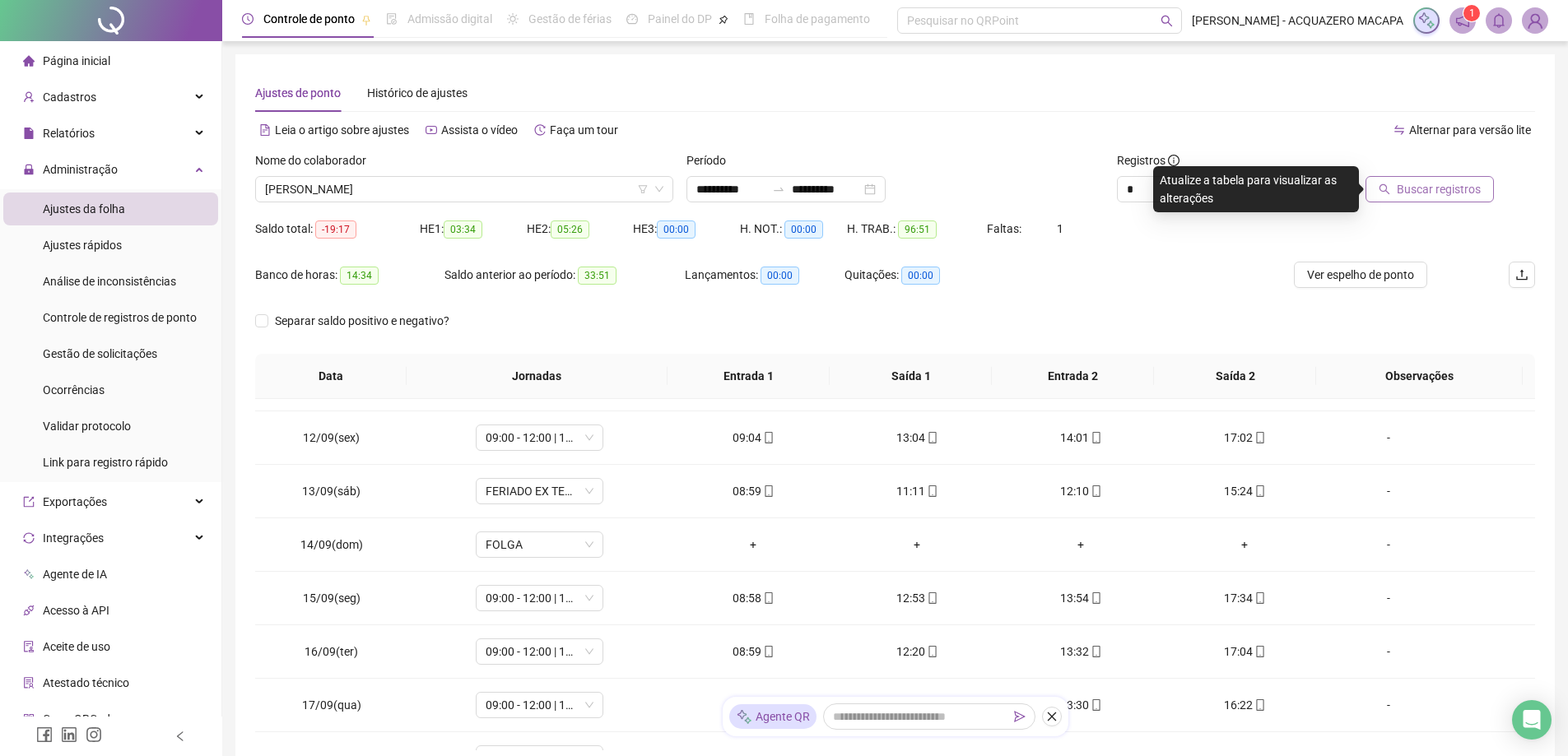
click at [1428, 193] on span "Buscar registros" at bounding box center [1439, 189] width 84 height 18
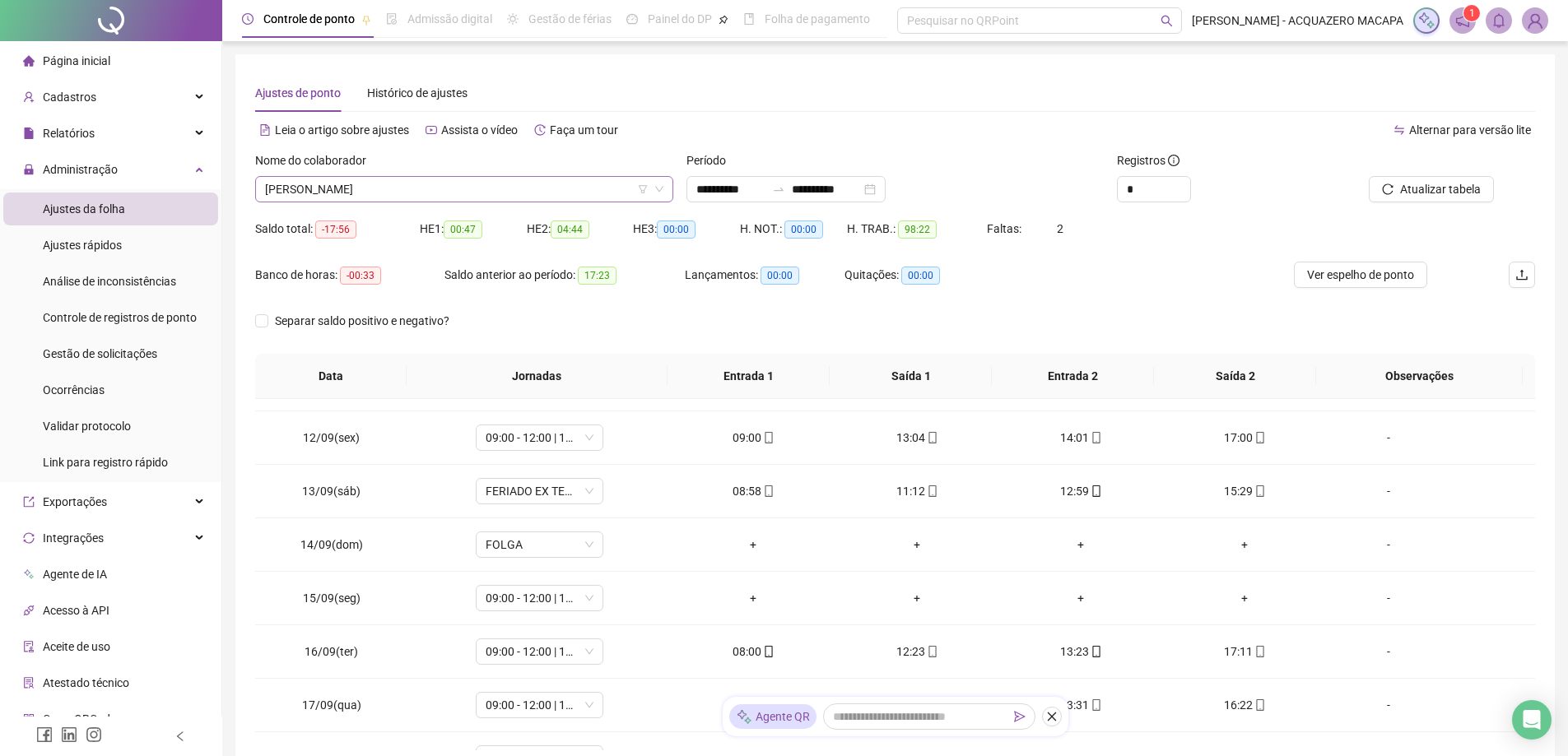
click at [521, 193] on span "[PERSON_NAME]" at bounding box center [464, 189] width 398 height 25
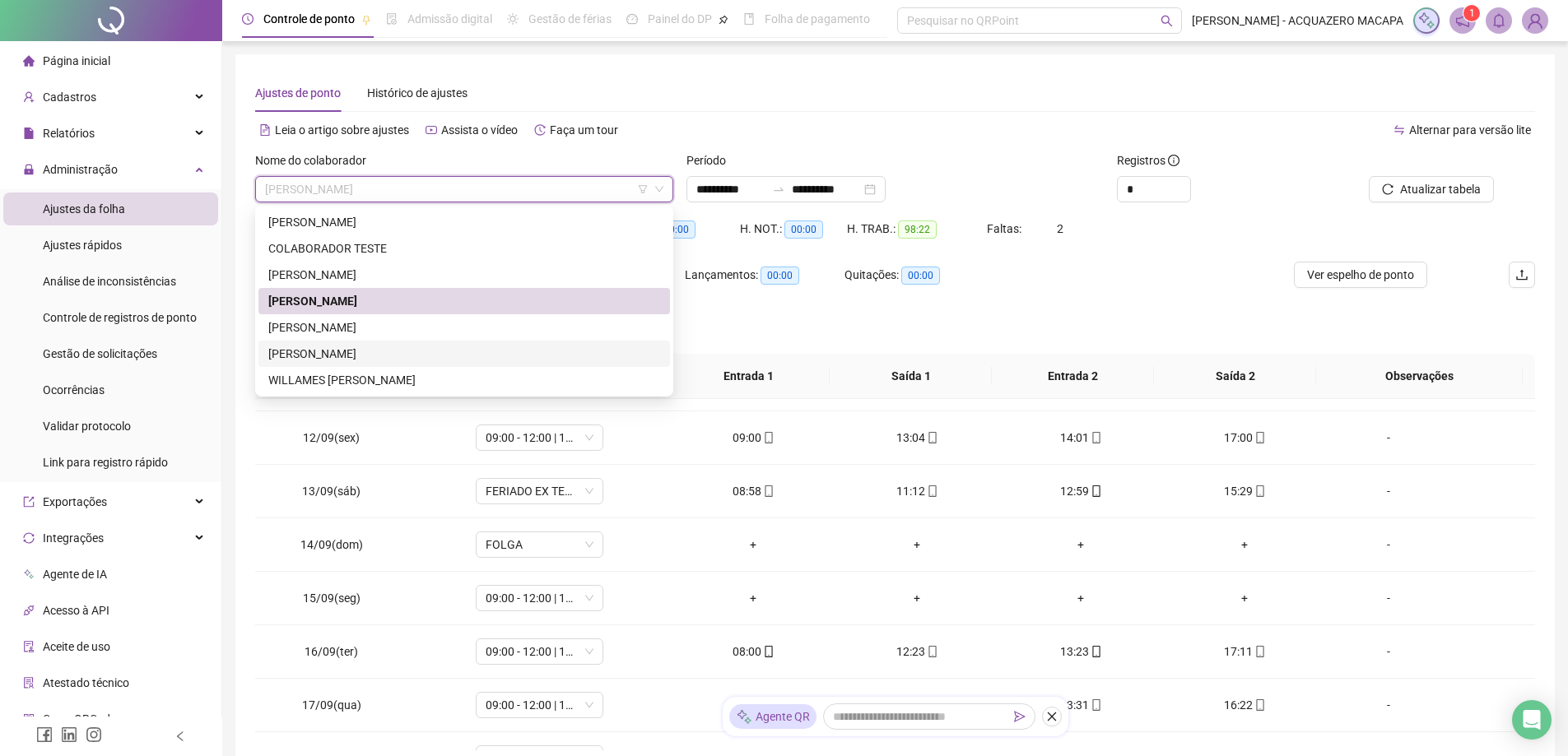
click at [301, 346] on div "[PERSON_NAME]" at bounding box center [463, 354] width 391 height 18
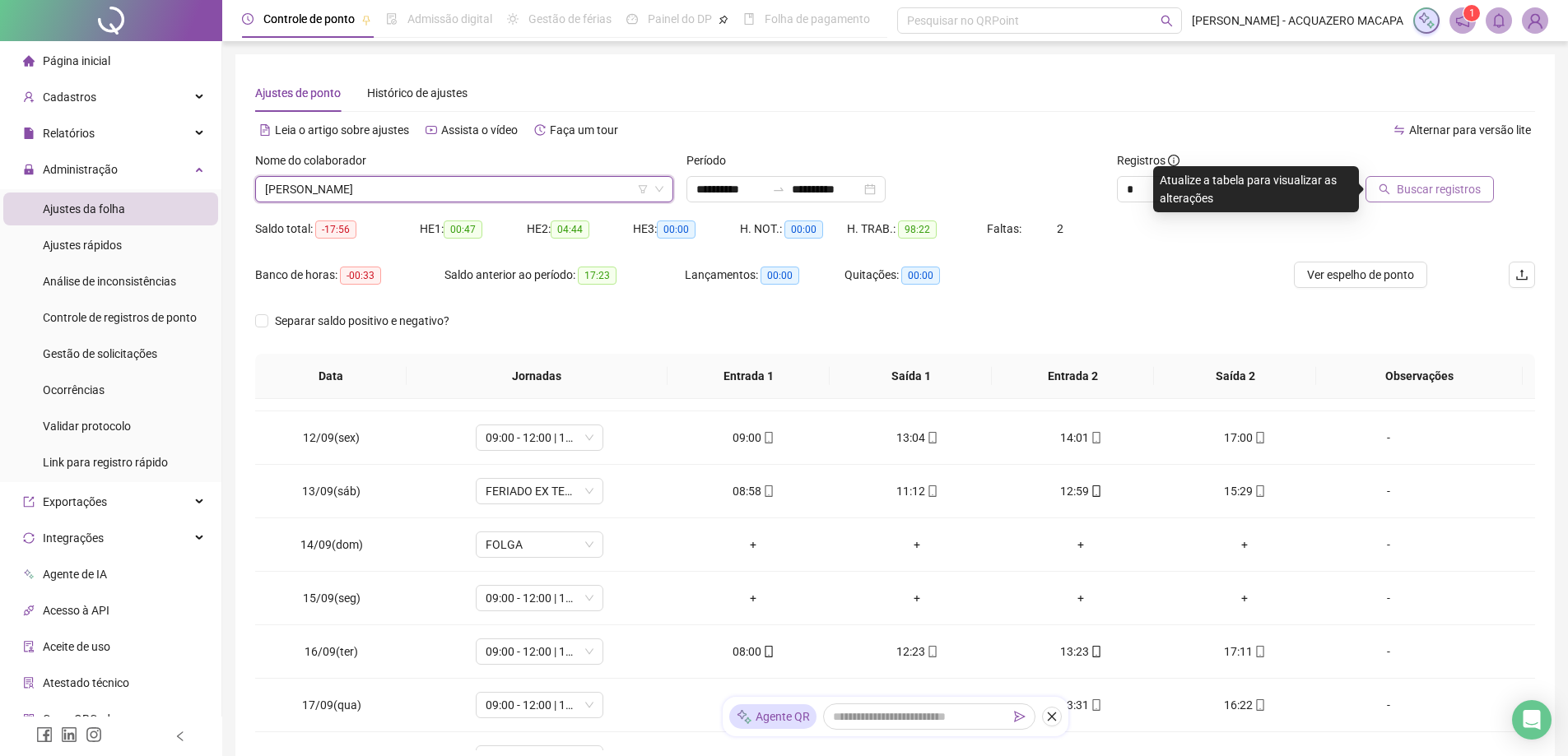
click at [1455, 184] on span "Buscar registros" at bounding box center [1439, 189] width 84 height 18
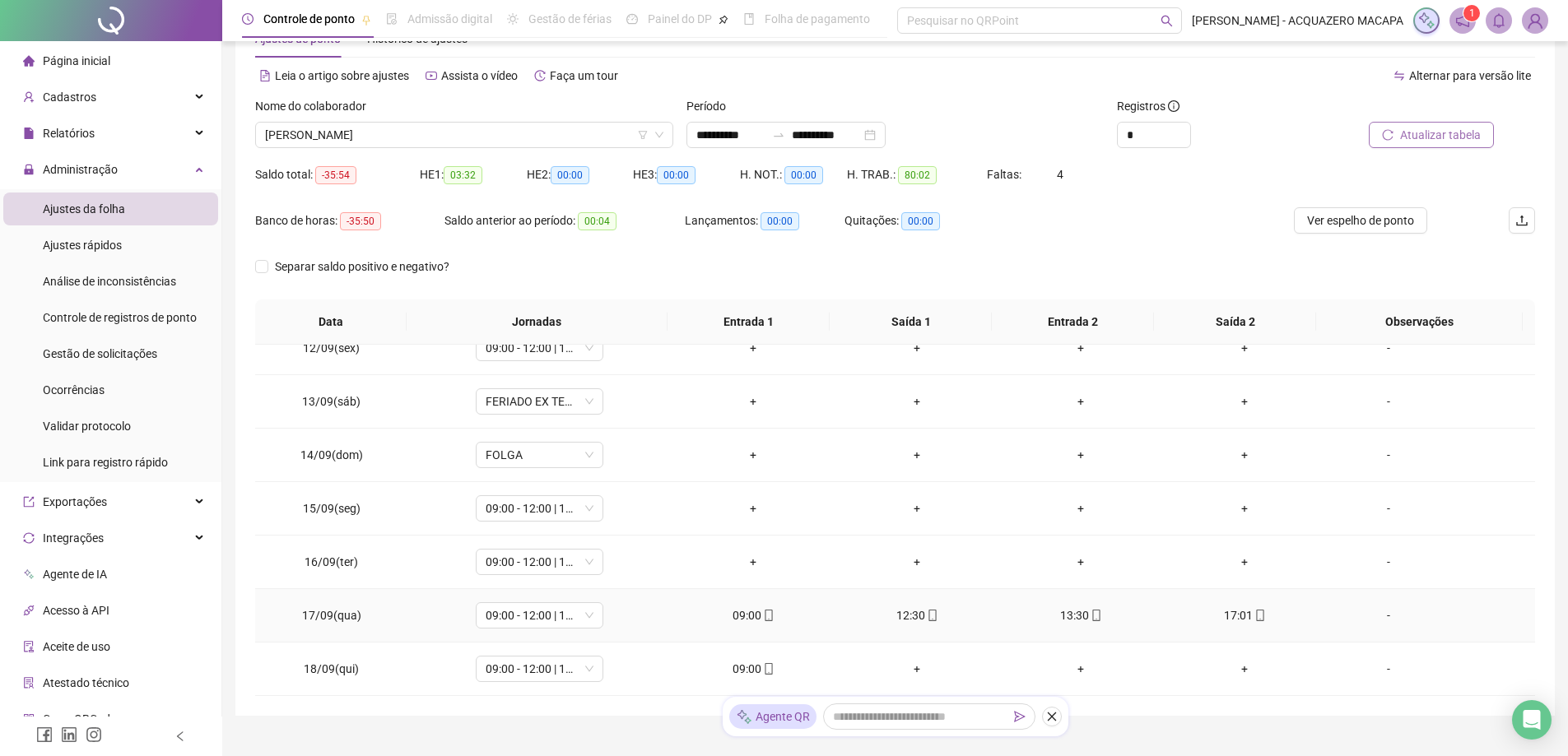
scroll to position [124, 0]
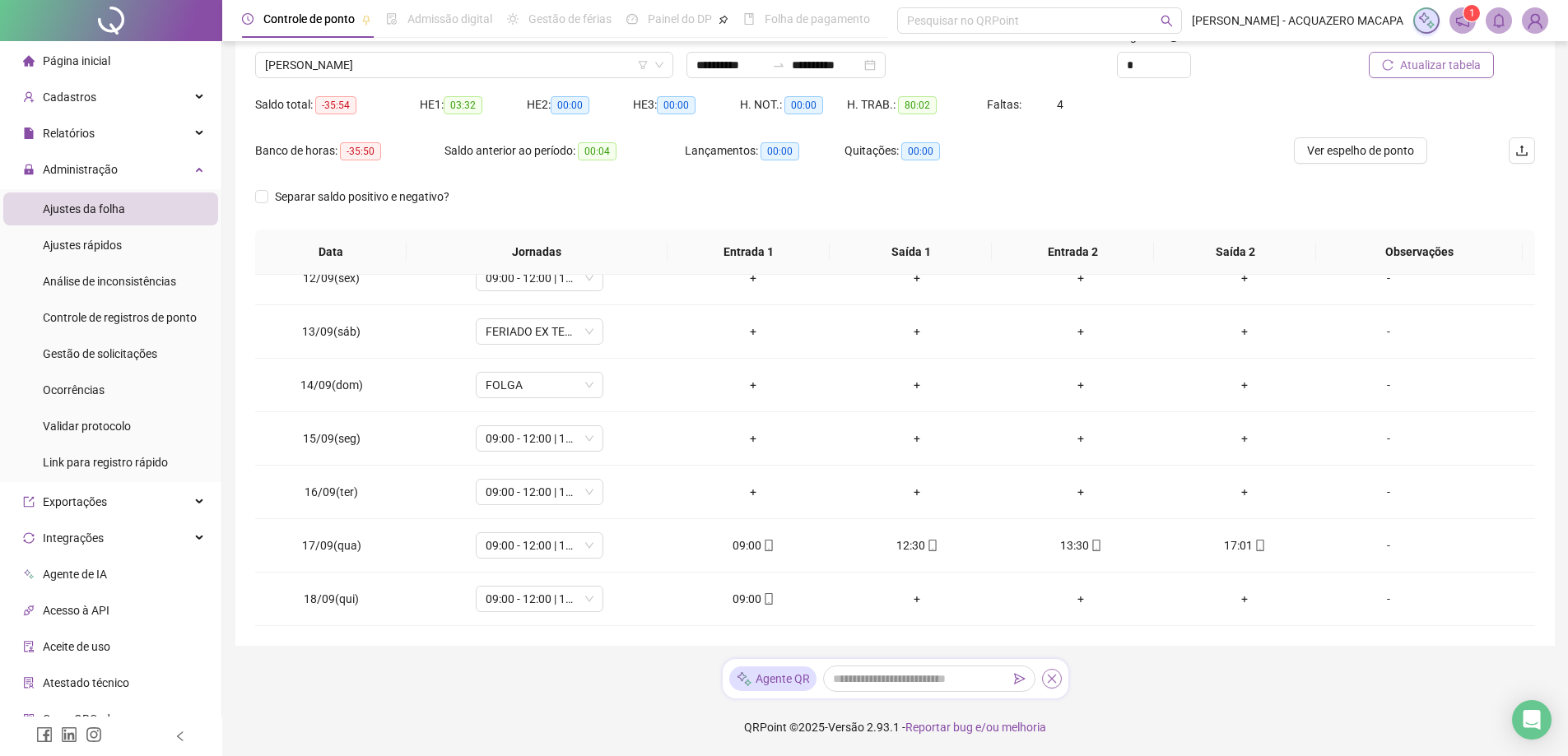
click at [1053, 681] on icon "close" at bounding box center [1051, 679] width 9 height 9
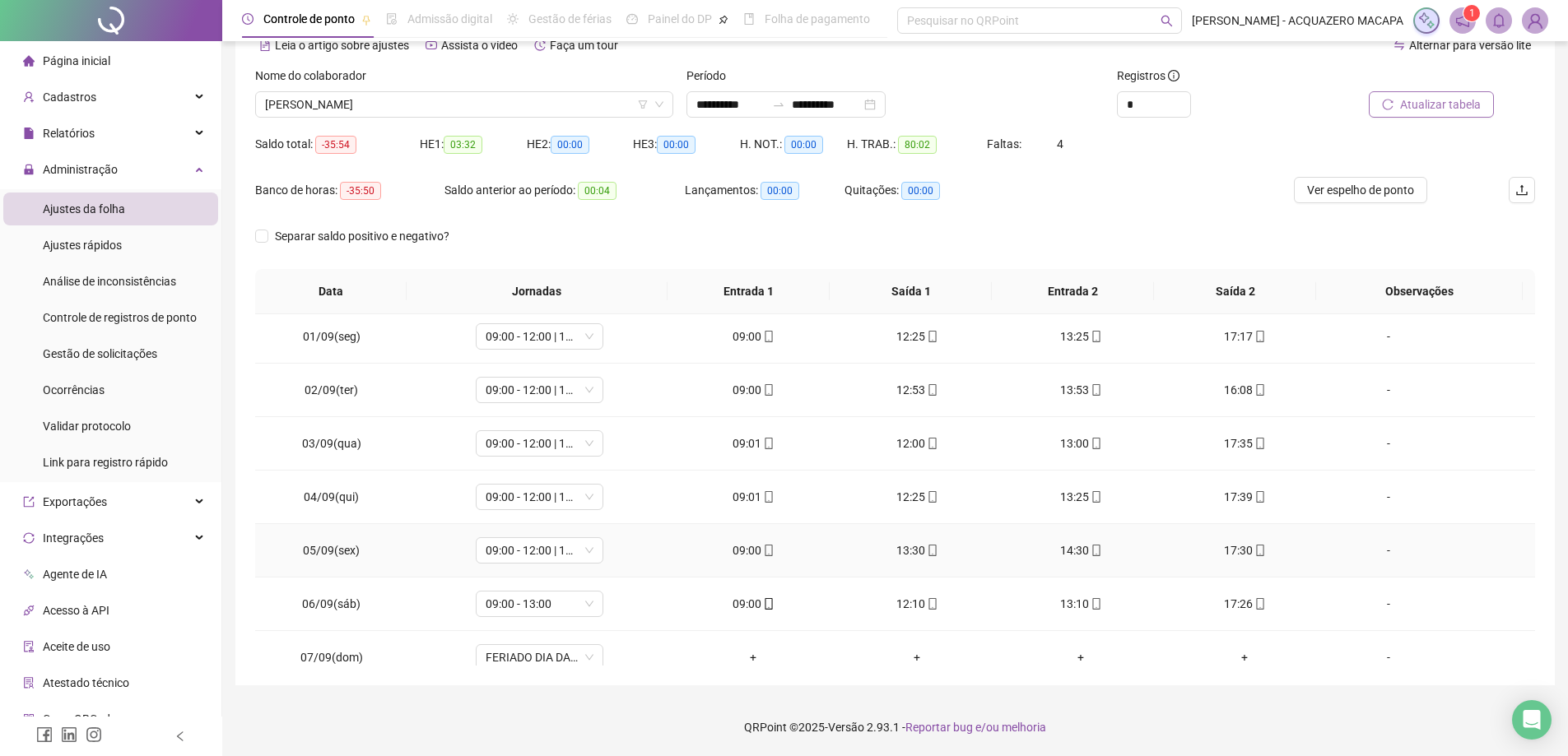
scroll to position [0, 0]
click at [487, 106] on span "[PERSON_NAME]" at bounding box center [464, 104] width 398 height 25
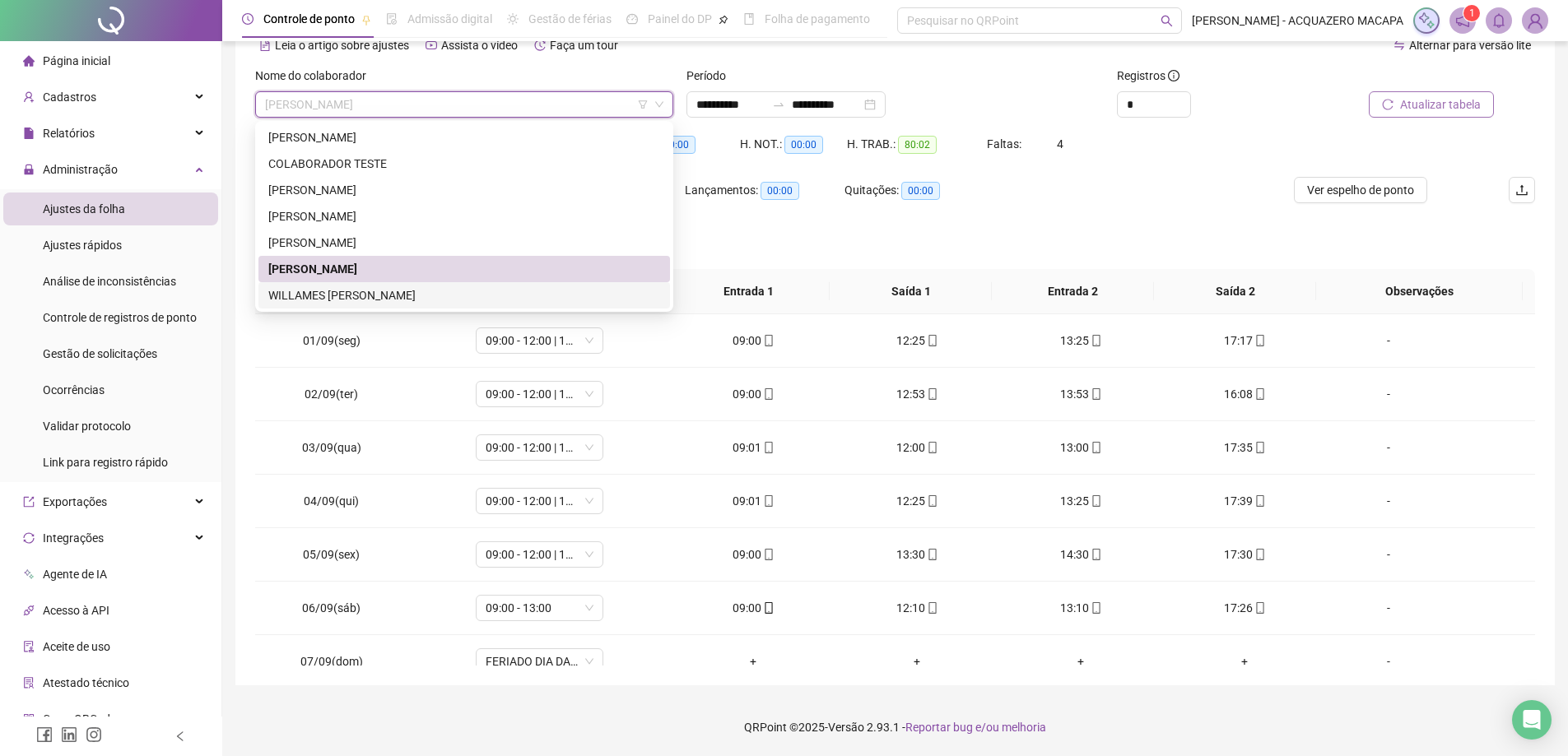
click at [336, 295] on div "WILLAMES [PERSON_NAME]" at bounding box center [463, 295] width 391 height 18
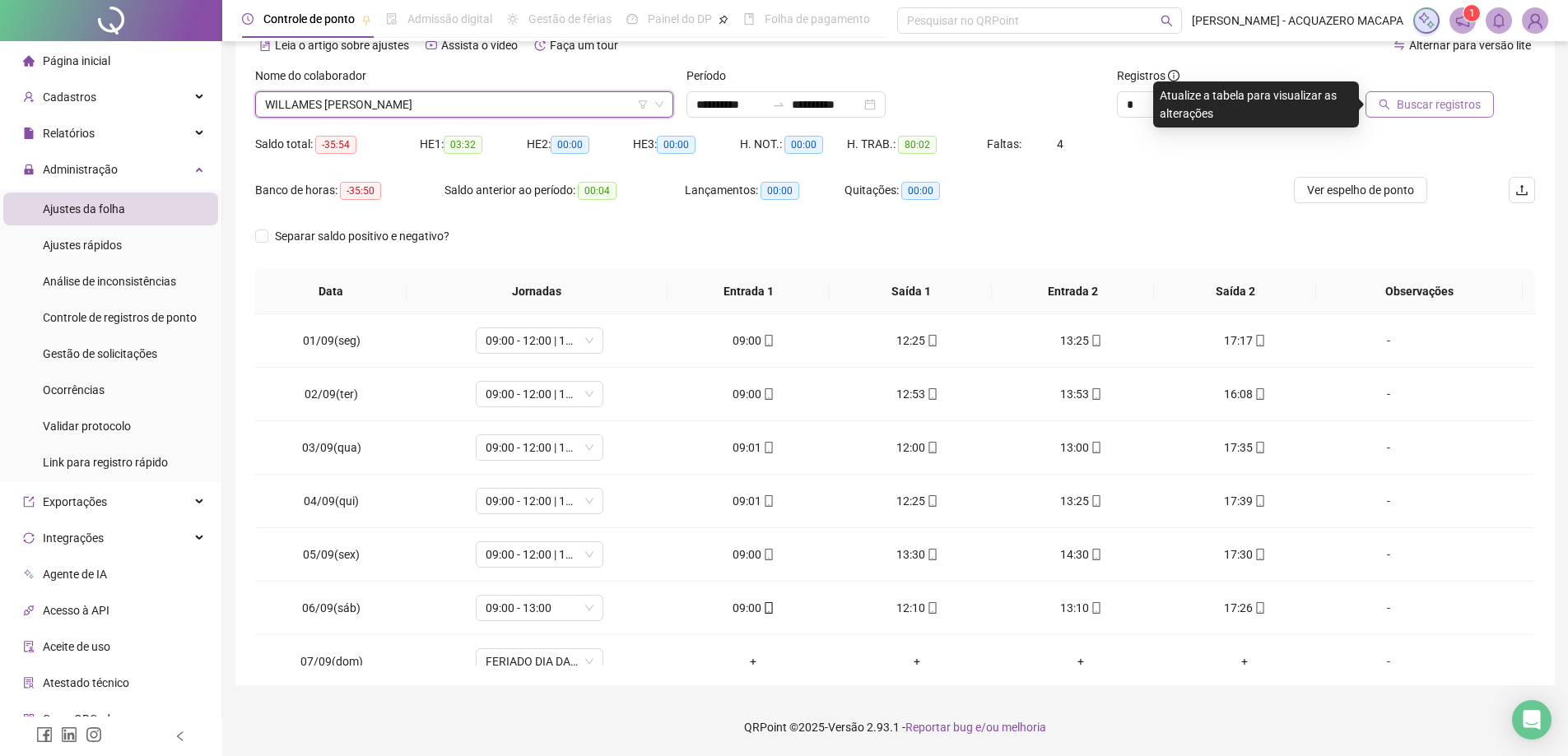
click at [1448, 101] on span "Buscar registros" at bounding box center [1439, 104] width 84 height 18
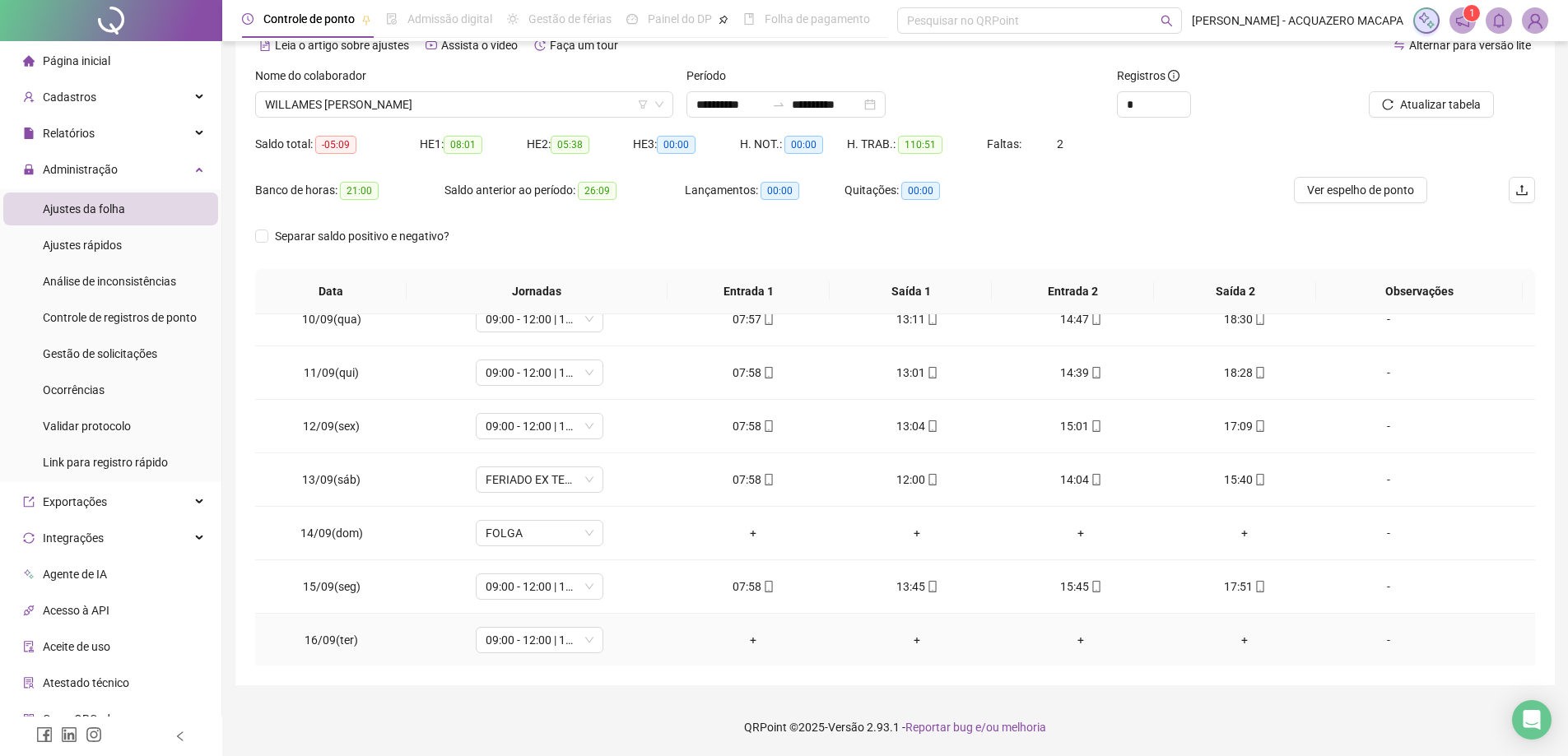
scroll to position [612, 0]
click at [615, 102] on span "WILLAMES [PERSON_NAME]" at bounding box center [464, 104] width 398 height 25
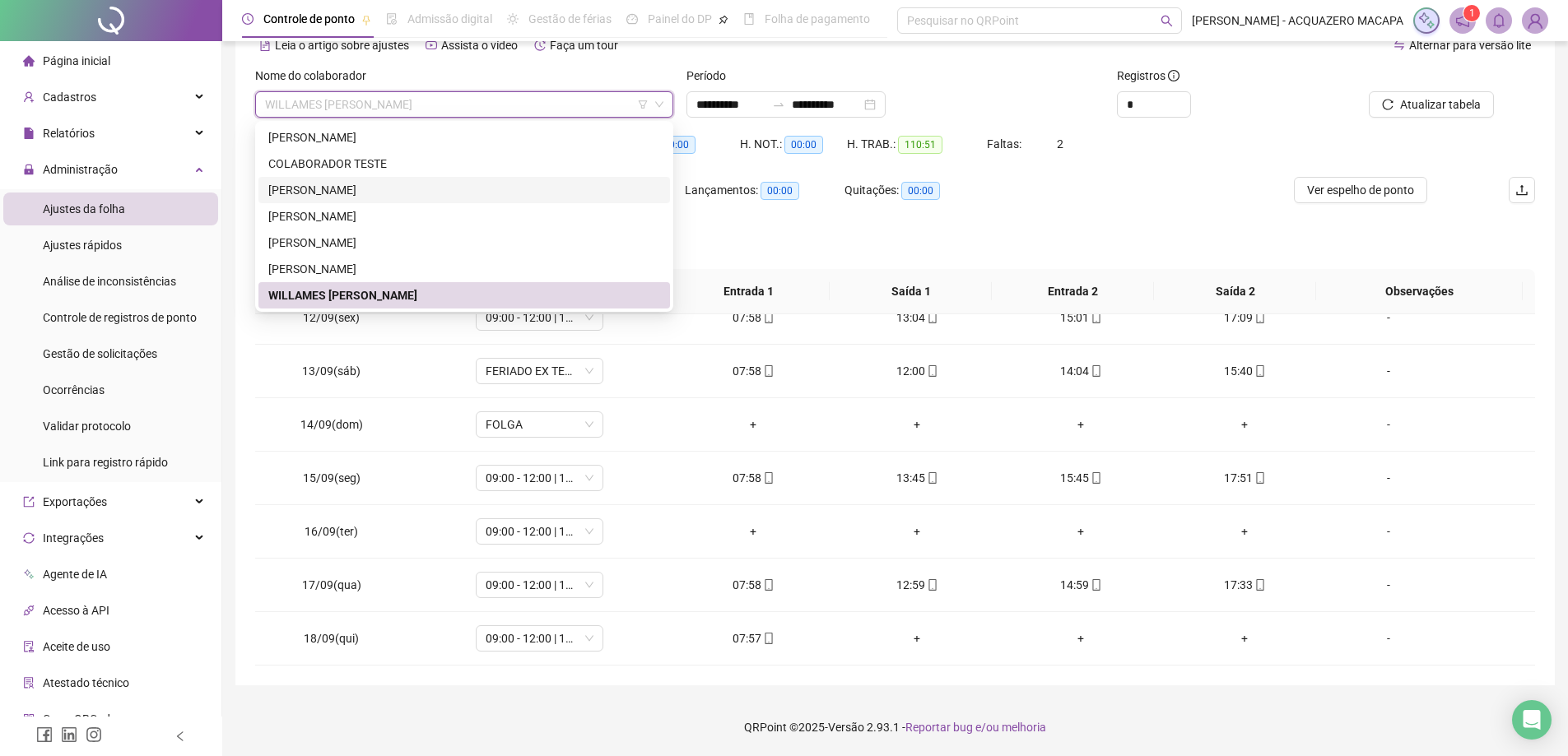
click at [361, 185] on div "[PERSON_NAME]" at bounding box center [463, 190] width 391 height 18
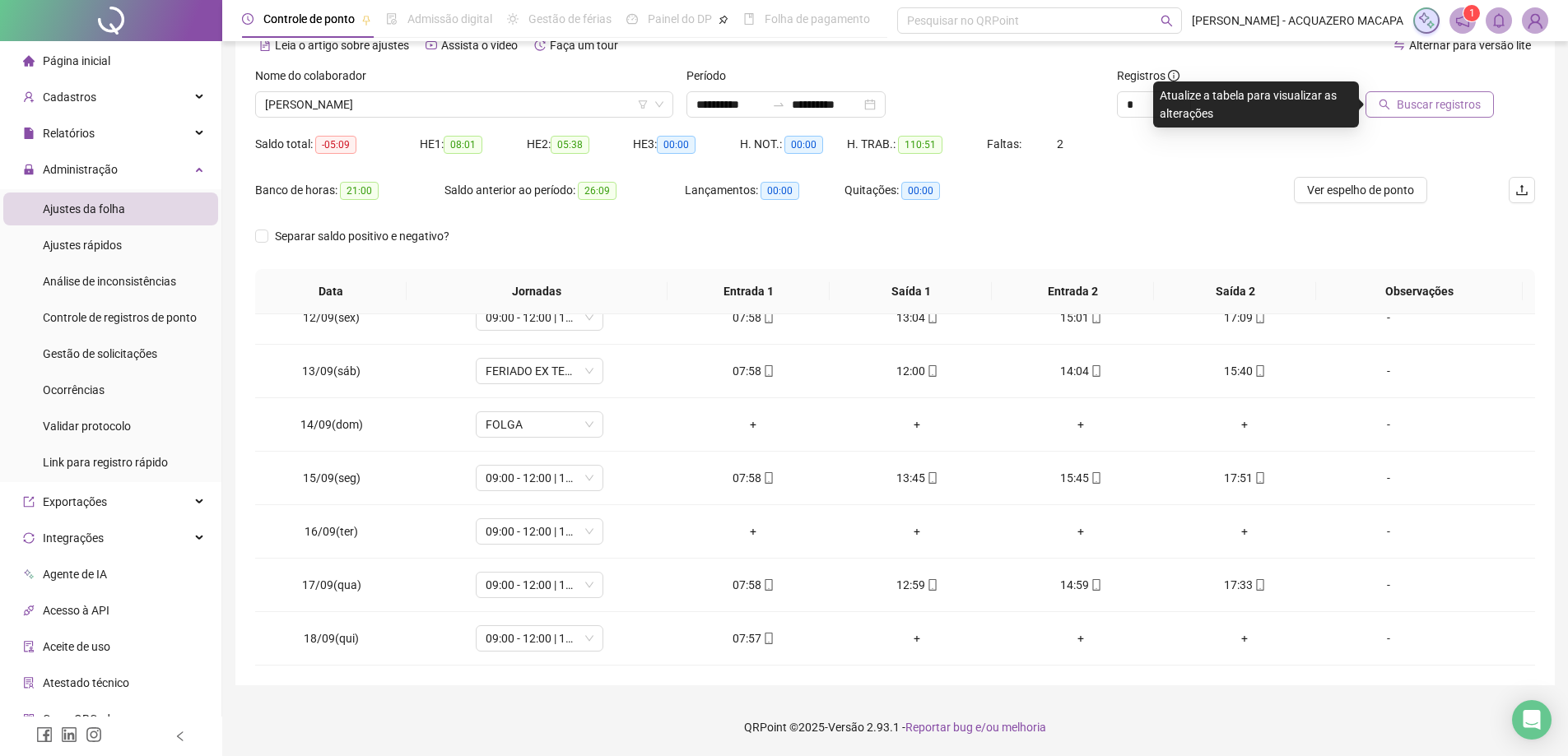
click at [1454, 102] on span "Buscar registros" at bounding box center [1439, 104] width 84 height 18
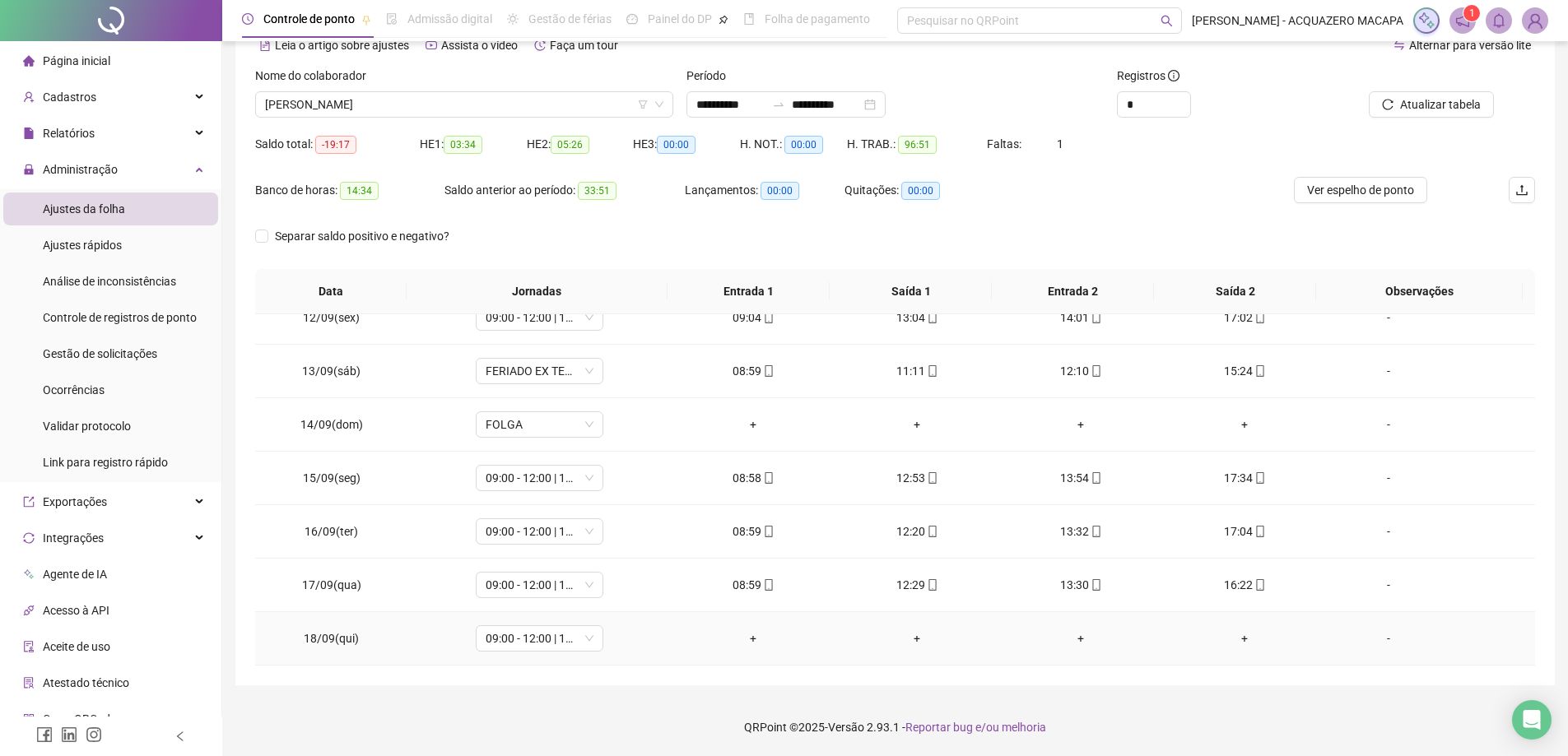
click at [1379, 639] on div "-" at bounding box center [1388, 638] width 97 height 18
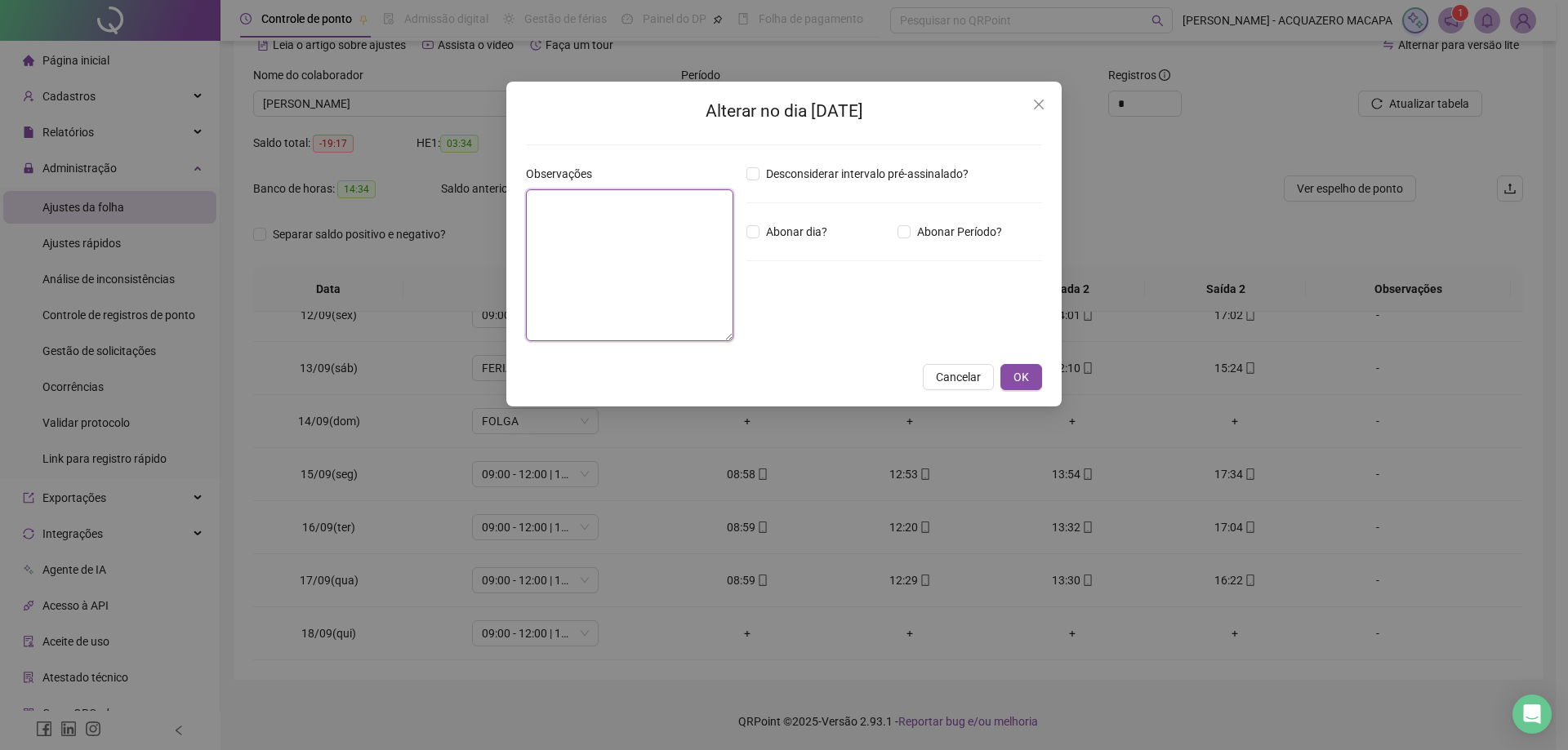
click at [560, 204] on textarea at bounding box center [630, 265] width 207 height 151
type textarea "*"
type textarea "********"
click at [958, 376] on span "Cancelar" at bounding box center [958, 377] width 45 height 18
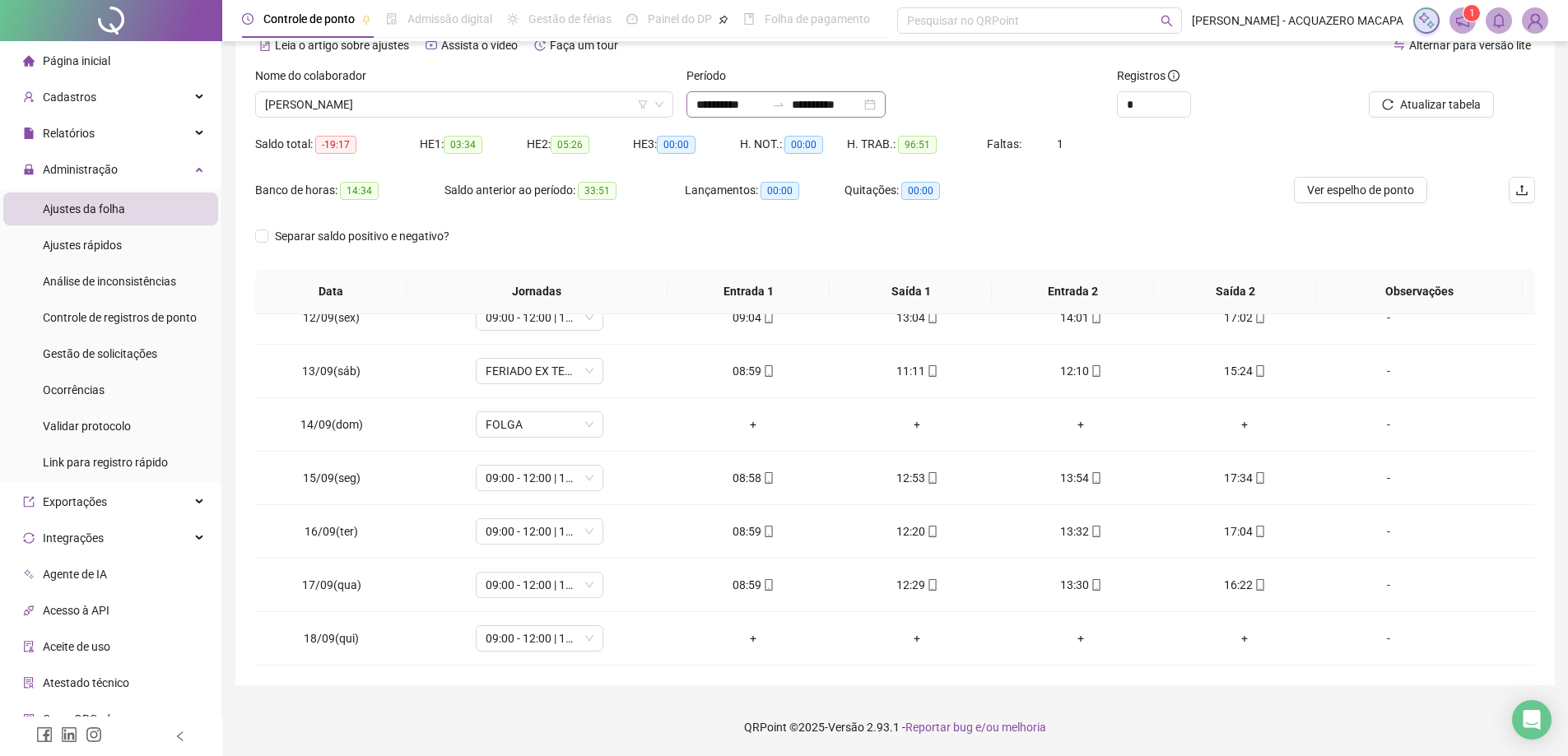
click at [885, 103] on div "**********" at bounding box center [785, 104] width 199 height 27
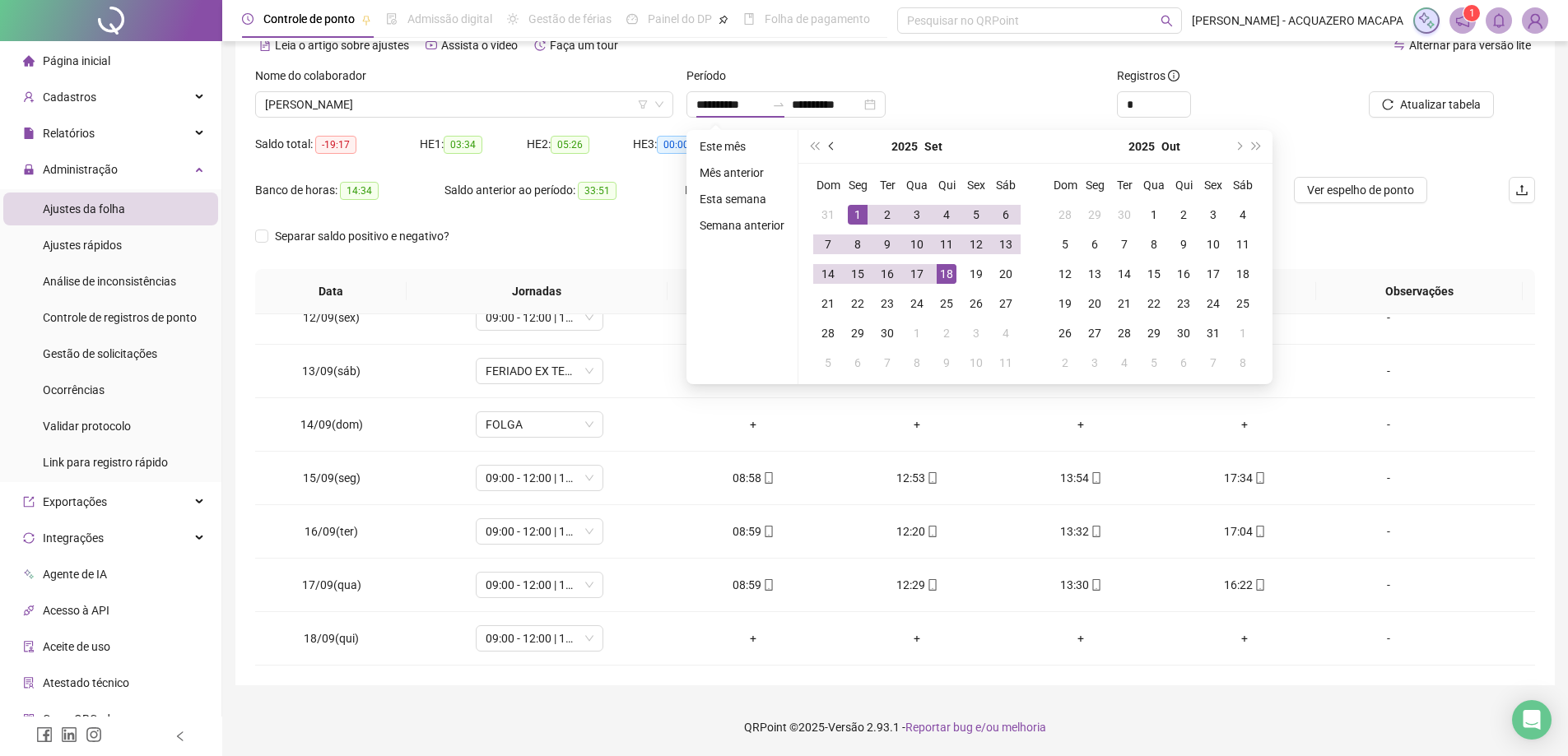
click at [826, 142] on button "prev-year" at bounding box center [832, 146] width 18 height 33
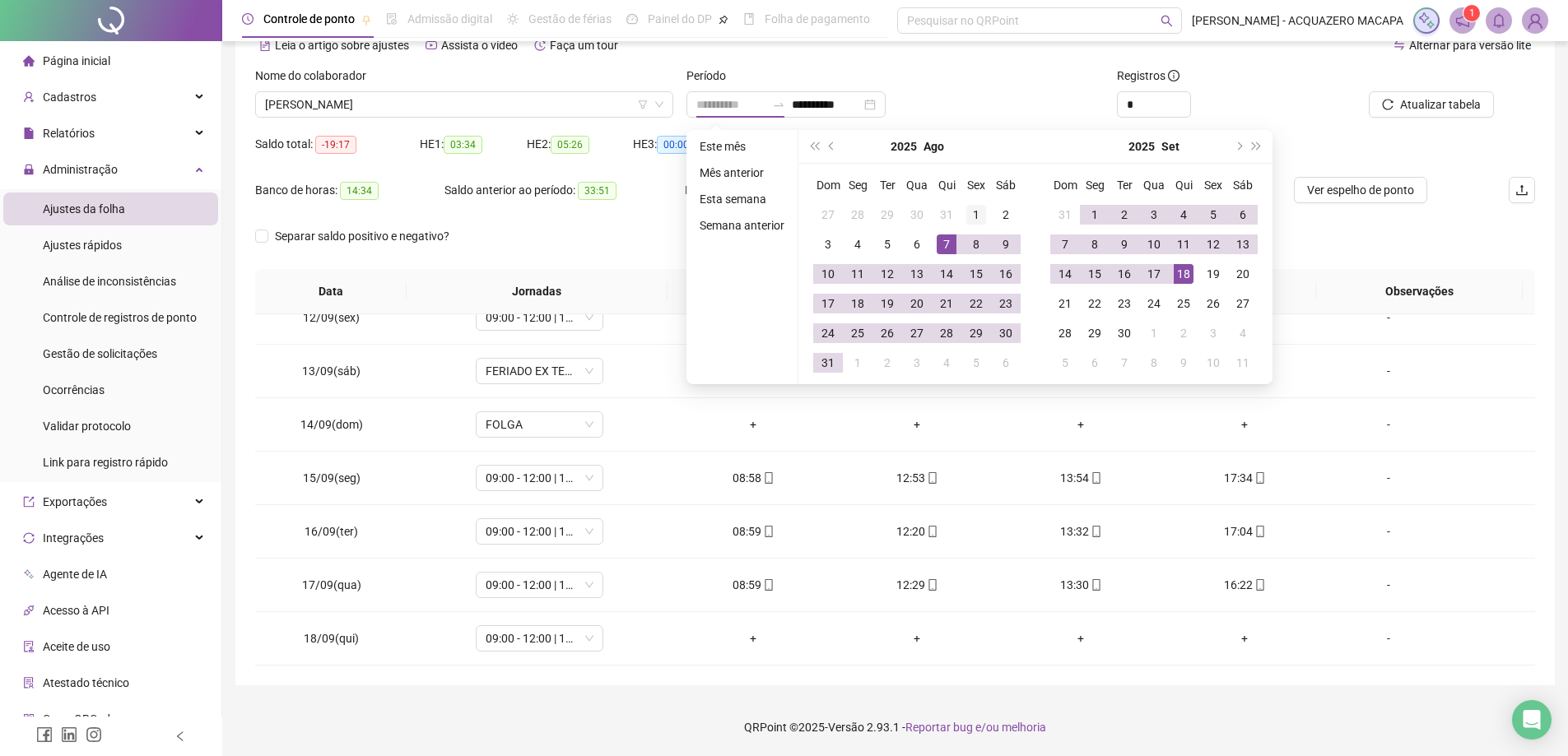
type input "**********"
click at [978, 208] on div "1" at bounding box center [976, 215] width 20 height 20
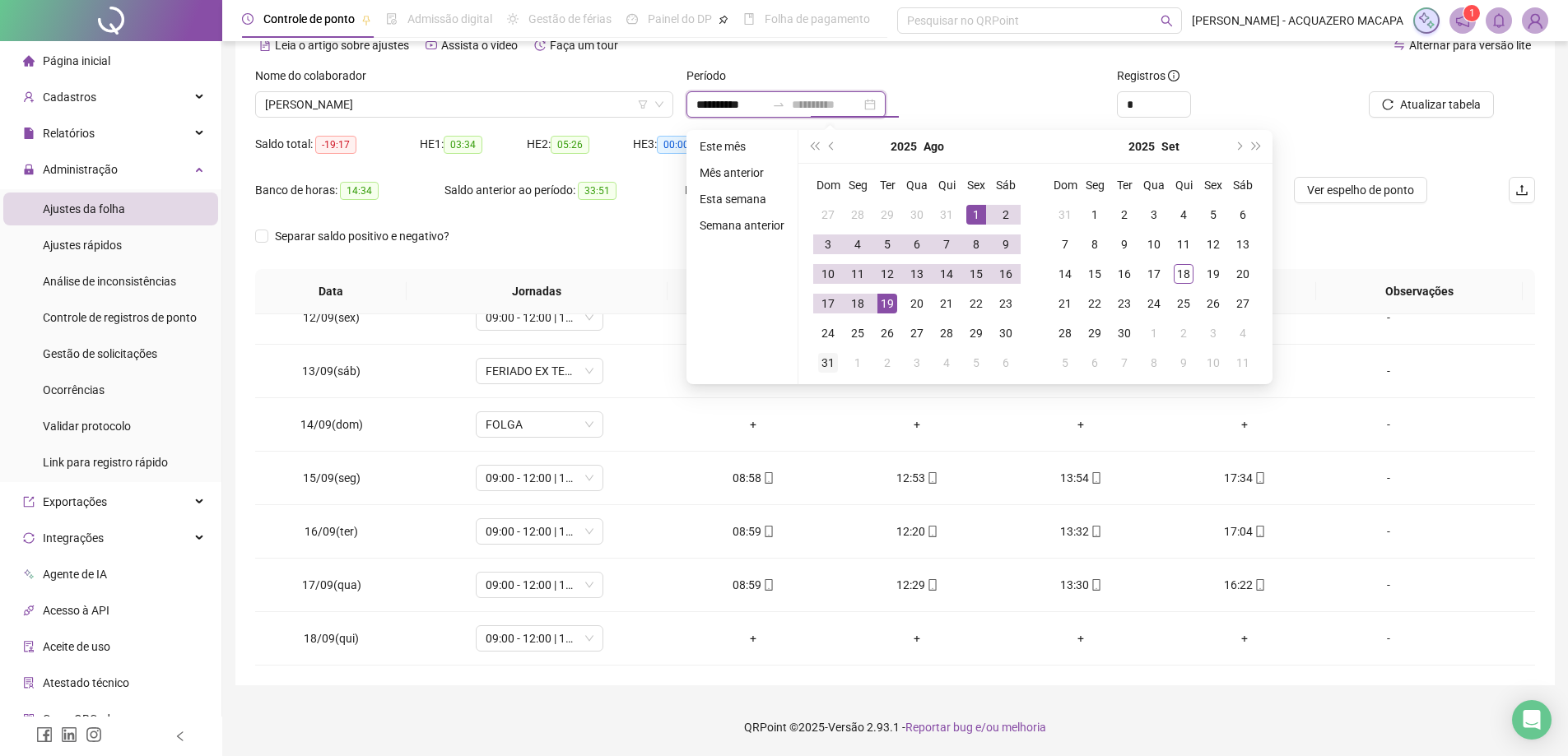
type input "**********"
drag, startPoint x: 828, startPoint y: 363, endPoint x: 854, endPoint y: 362, distance: 26.0
click at [828, 362] on div "31" at bounding box center [828, 363] width 20 height 20
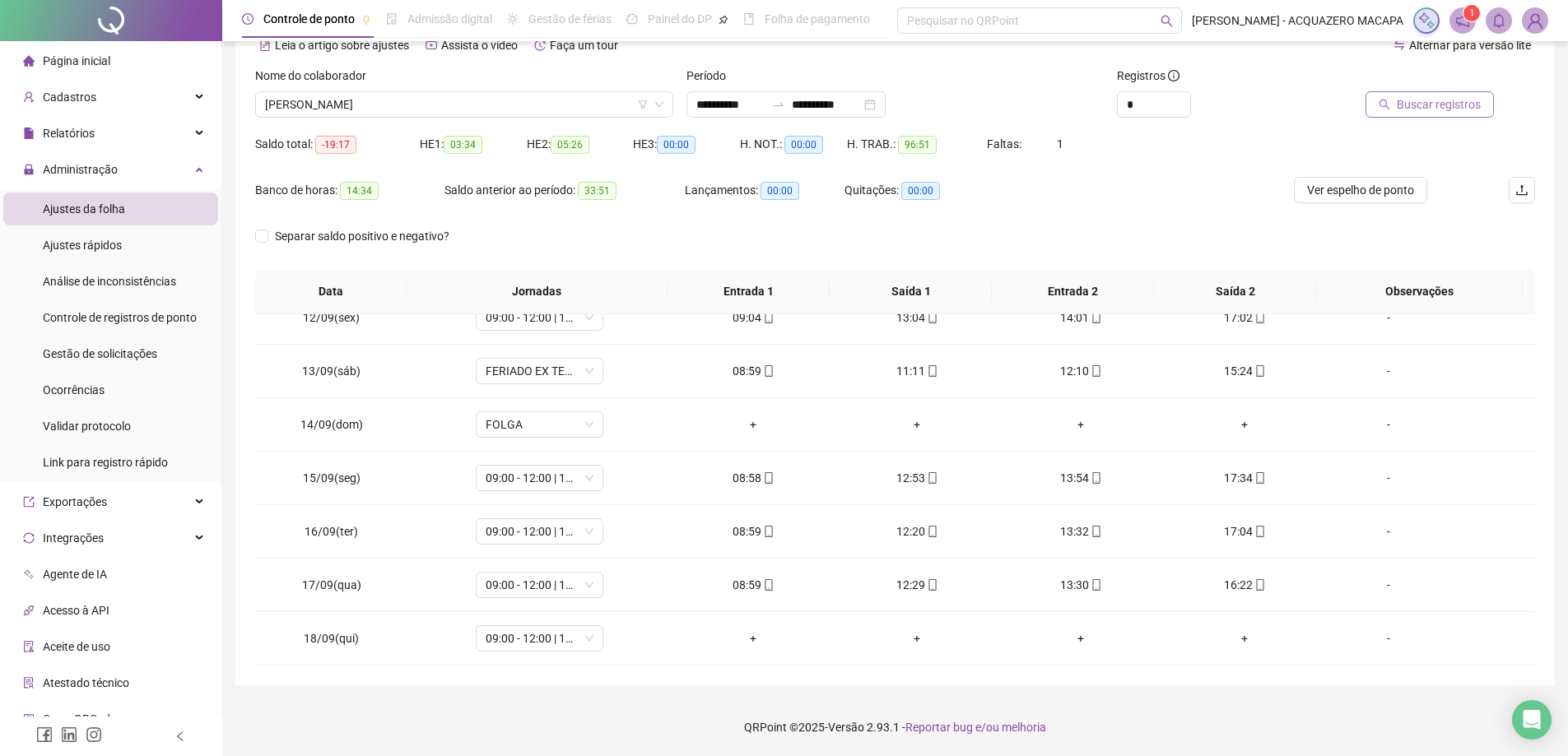
click at [1432, 108] on span "Buscar registros" at bounding box center [1439, 104] width 84 height 18
click at [885, 98] on div "**********" at bounding box center [785, 104] width 199 height 27
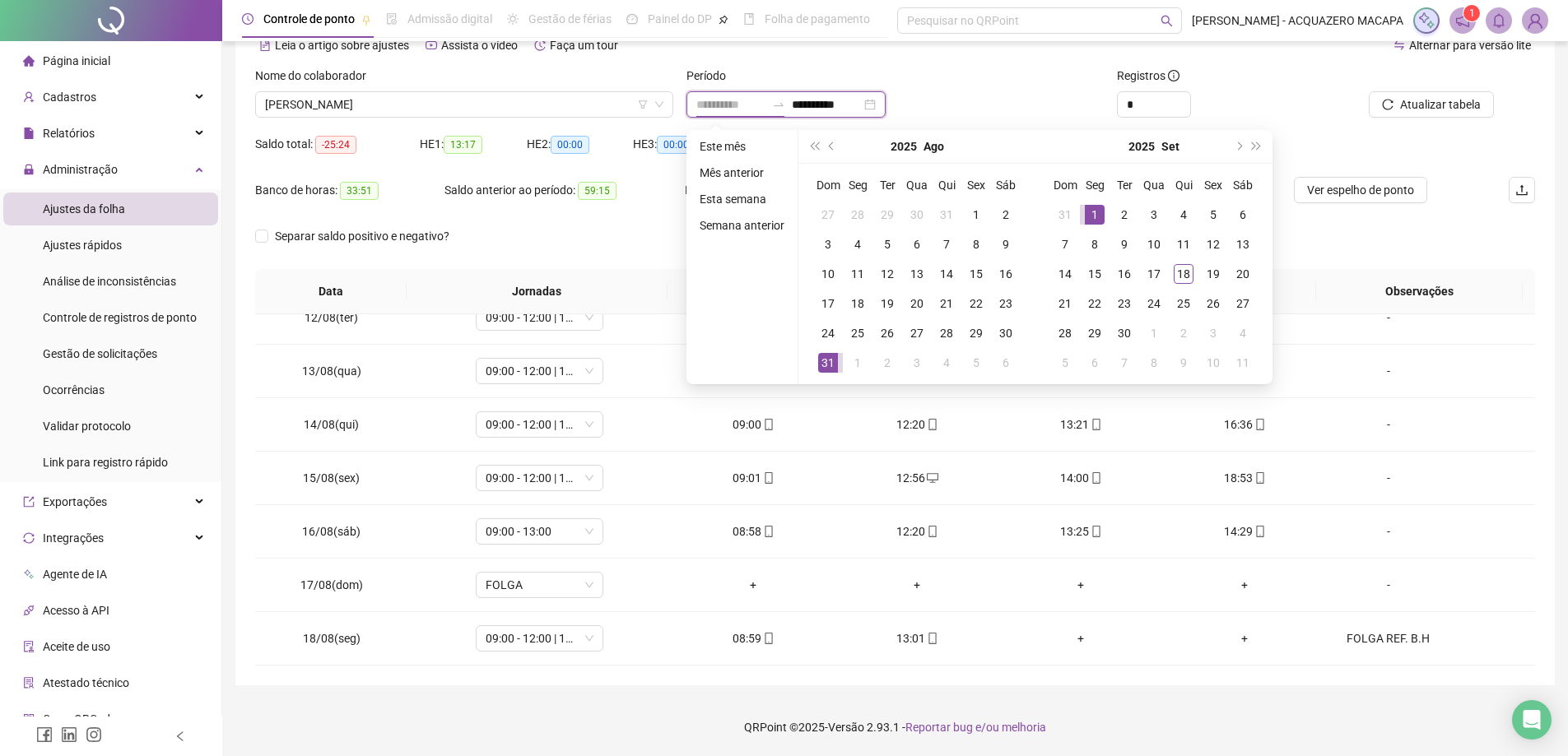
type input "**********"
click at [1094, 209] on div "1" at bounding box center [1095, 215] width 20 height 20
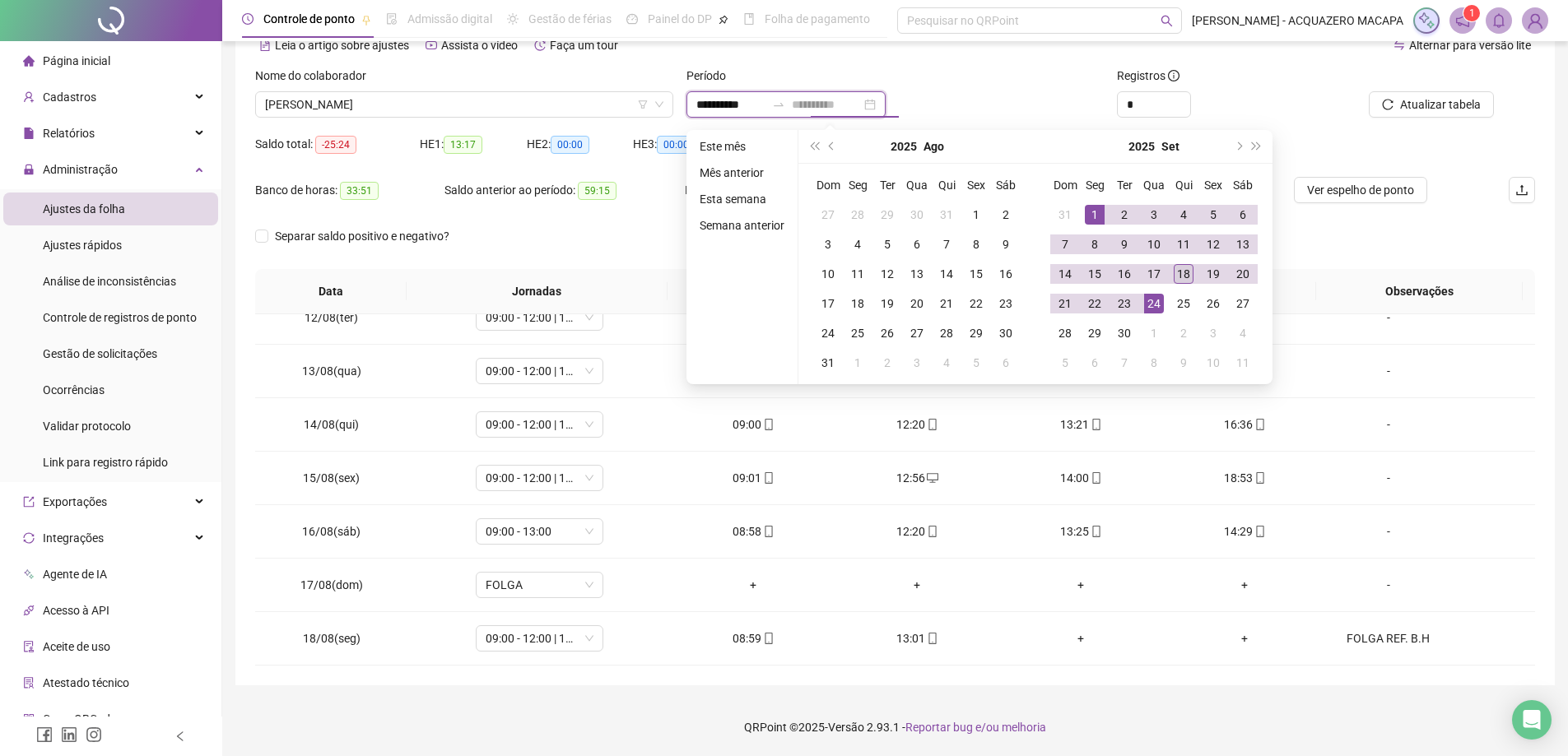
type input "**********"
click at [1177, 271] on div "18" at bounding box center [1183, 275] width 20 height 20
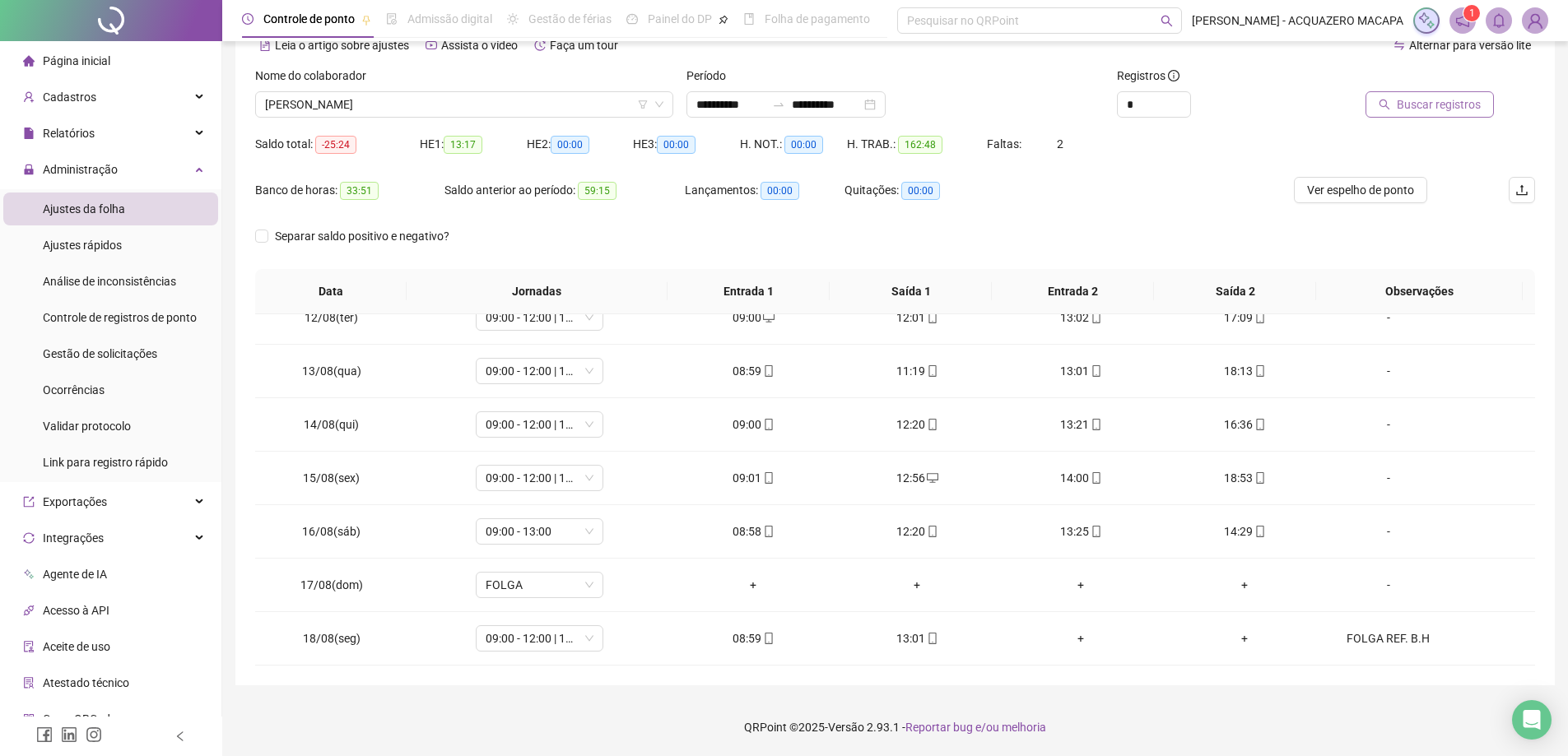
click at [1425, 100] on span "Buscar registros" at bounding box center [1439, 104] width 84 height 18
click at [1375, 632] on div "-" at bounding box center [1388, 638] width 97 height 18
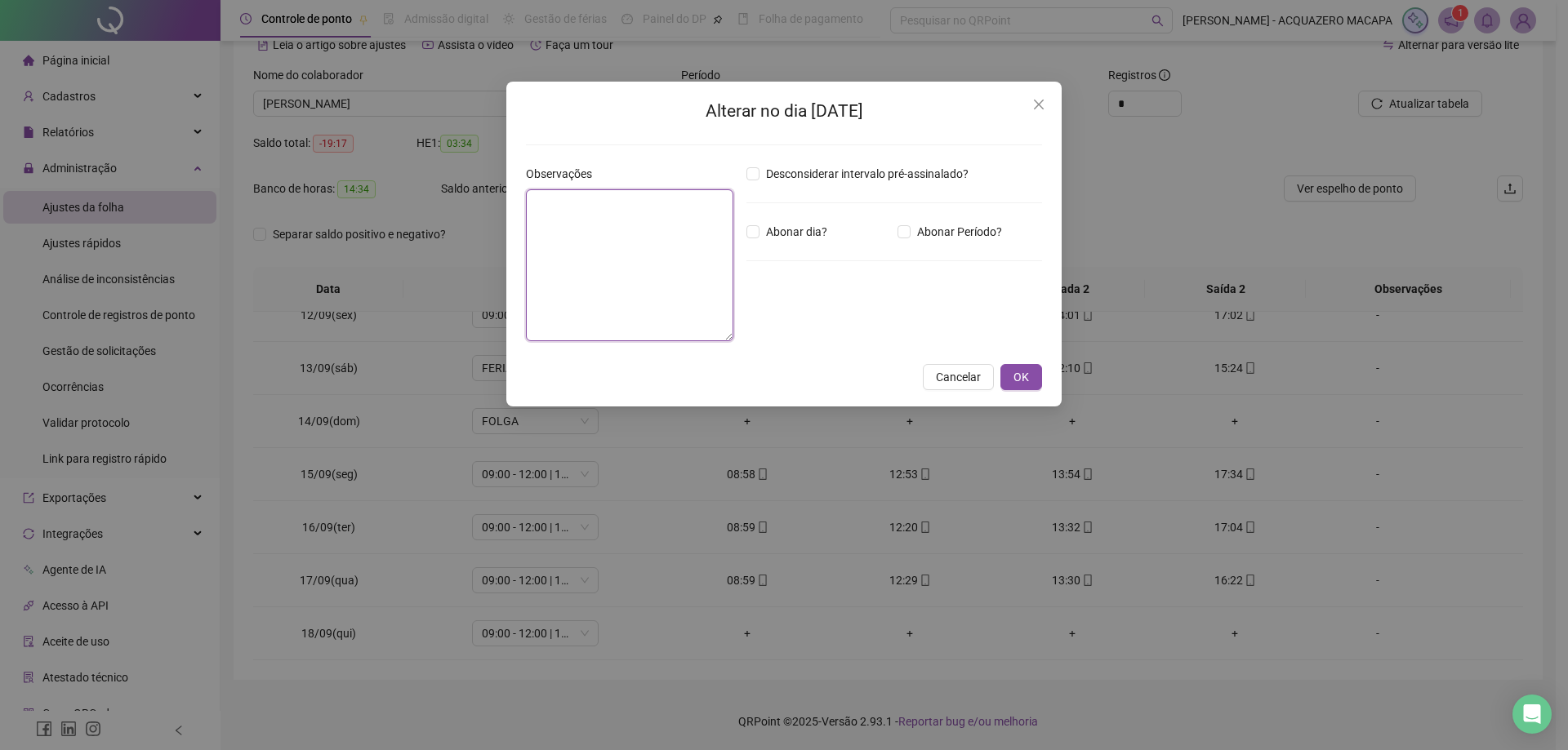
click at [603, 210] on textarea at bounding box center [630, 265] width 207 height 151
type textarea "**********"
click at [1023, 375] on span "OK" at bounding box center [1021, 377] width 16 height 18
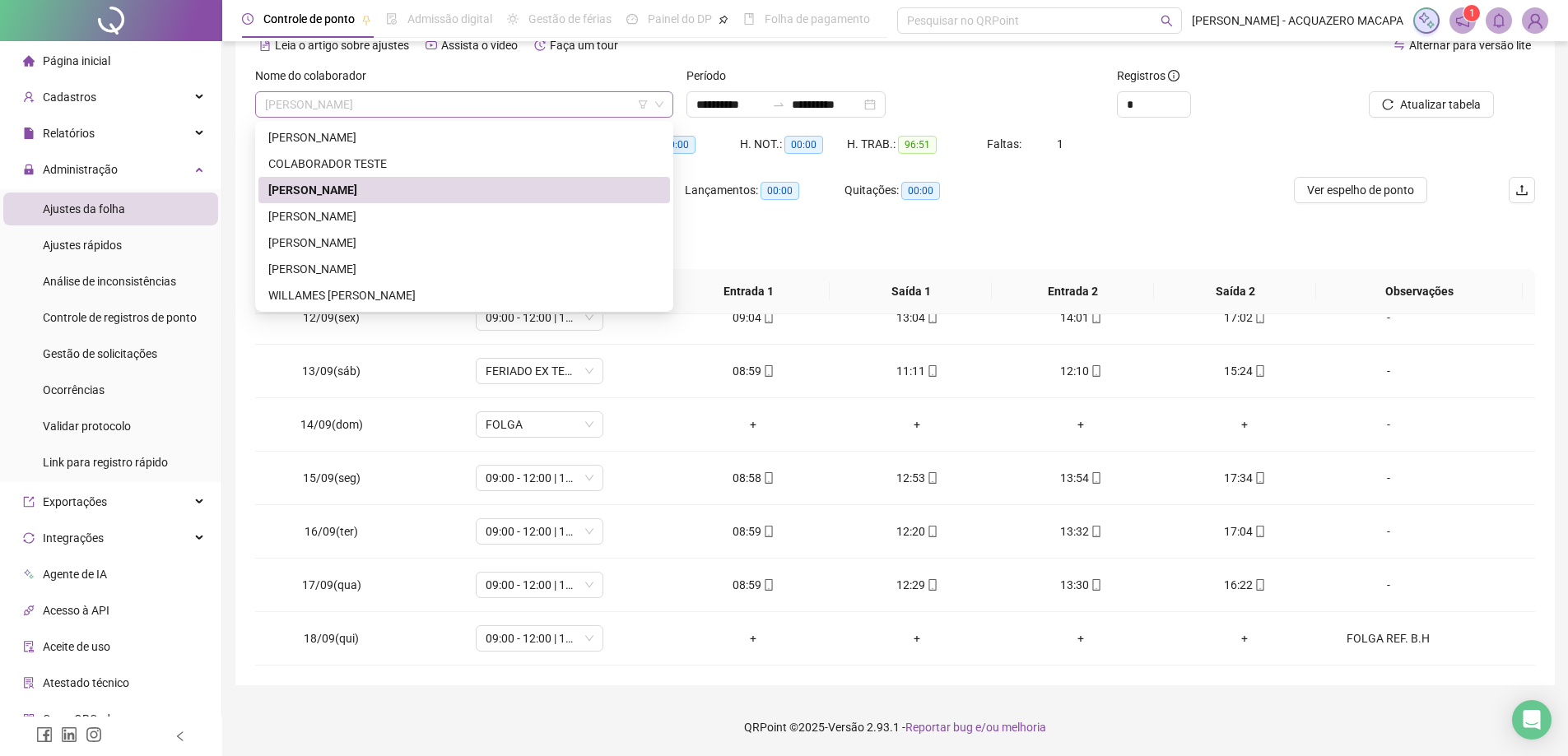
click at [439, 106] on span "[PERSON_NAME]" at bounding box center [464, 104] width 398 height 25
click at [330, 267] on div "[PERSON_NAME]" at bounding box center [463, 270] width 391 height 18
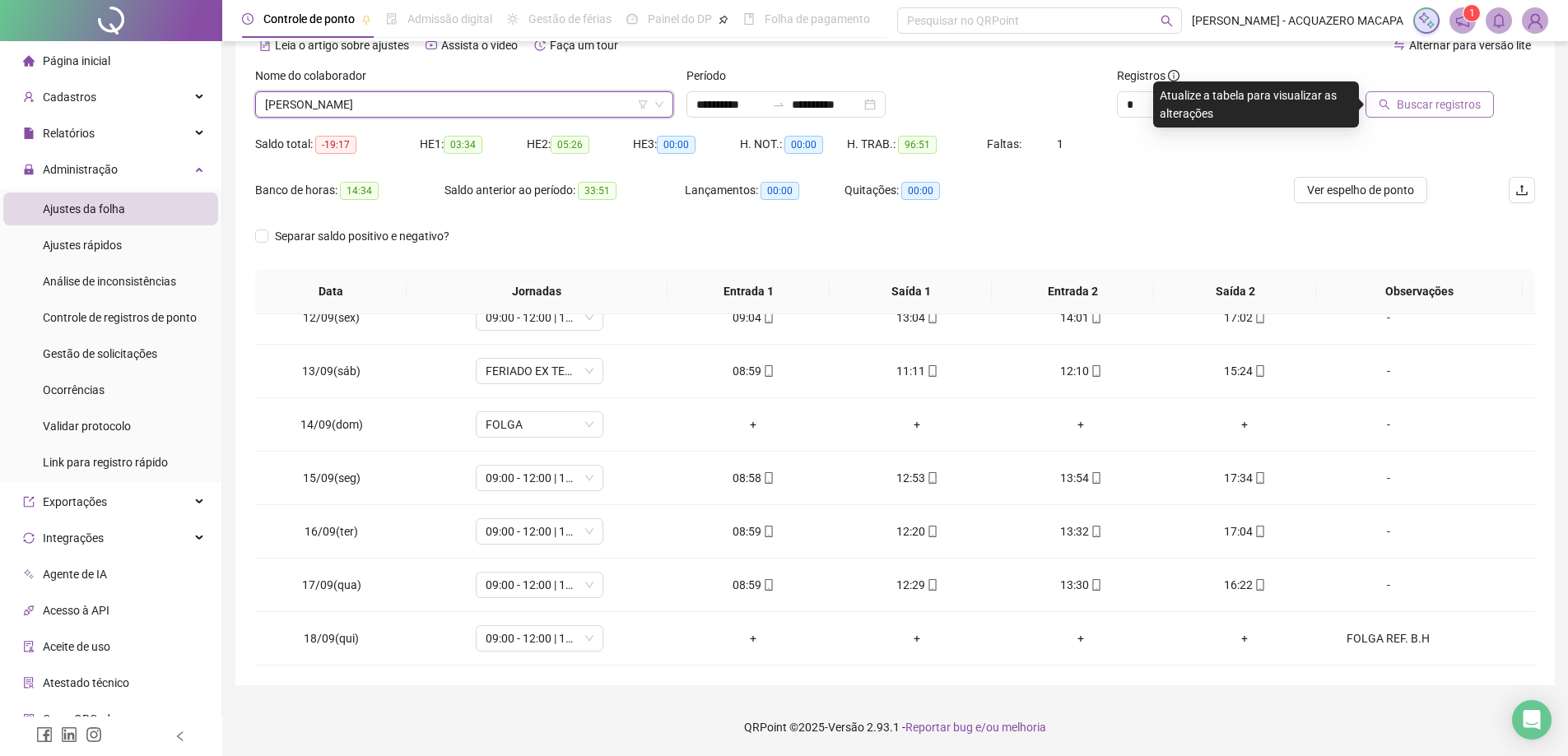
click at [1431, 114] on button "Buscar registros" at bounding box center [1429, 104] width 129 height 27
